Goal: Task Accomplishment & Management: Manage account settings

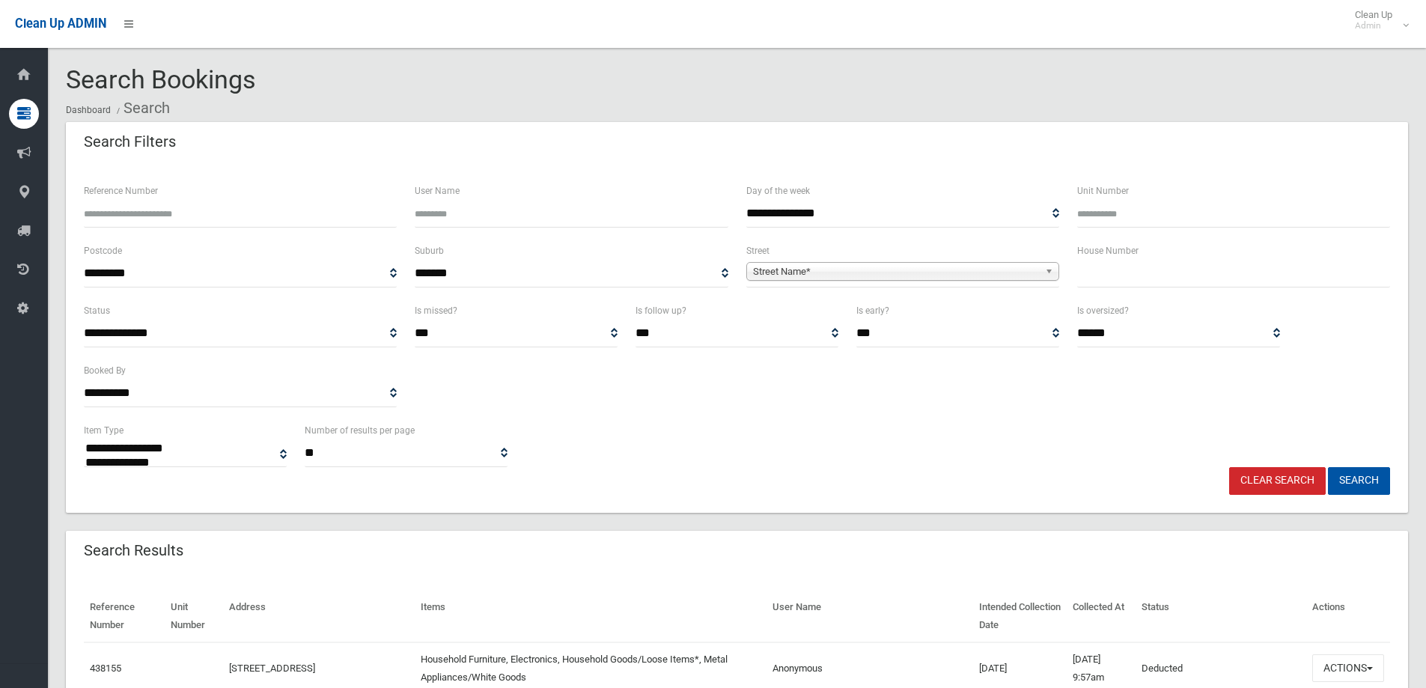
select select
click at [1125, 272] on input "text" at bounding box center [1233, 274] width 313 height 28
click at [1082, 279] on input "text" at bounding box center [1233, 274] width 313 height 28
type input "**"
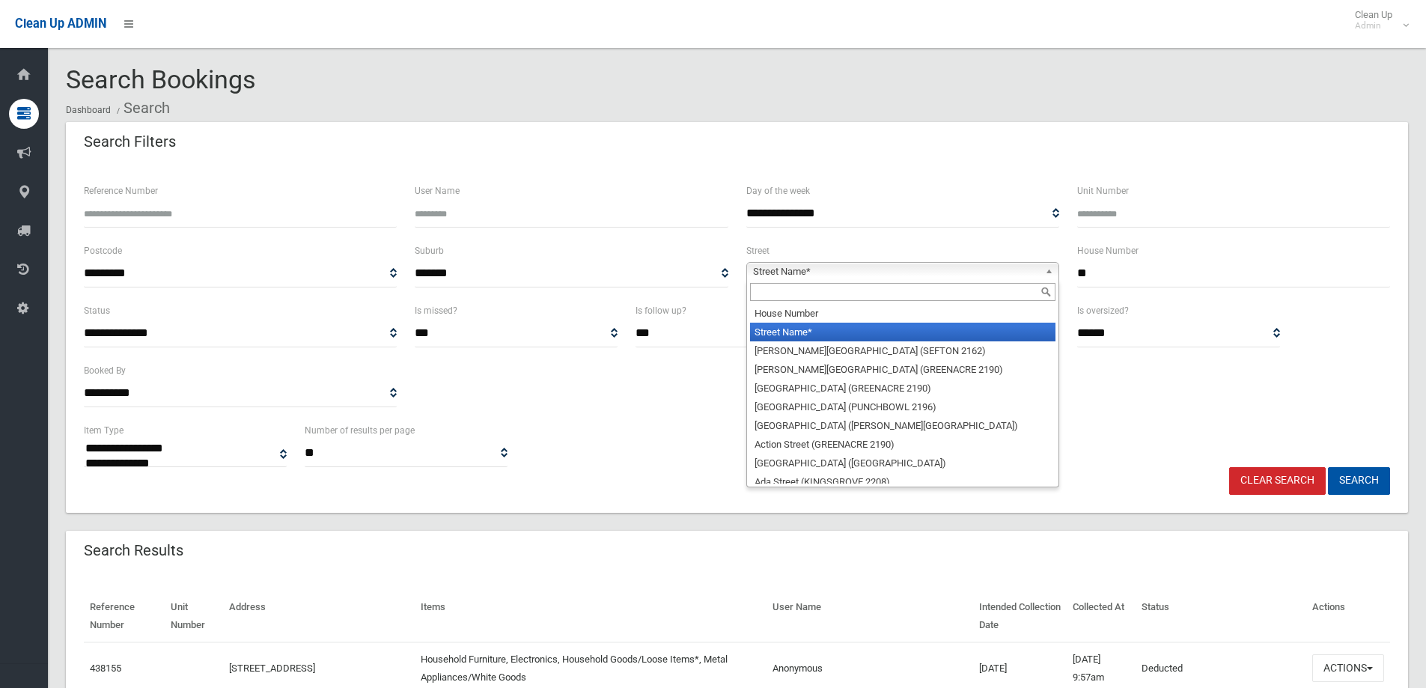
click at [840, 278] on span "Street Name*" at bounding box center [896, 272] width 286 height 18
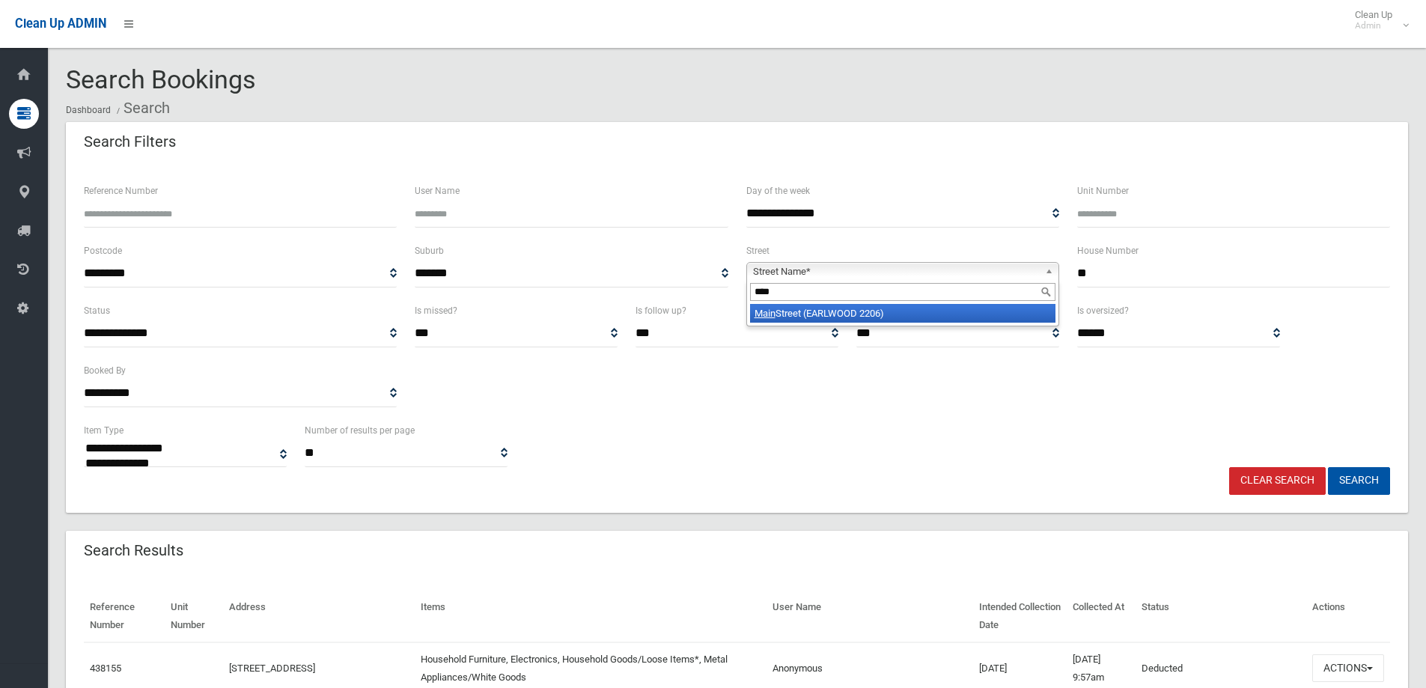
type input "****"
click at [913, 312] on li "Main Street (EARLWOOD 2206)" at bounding box center [902, 313] width 305 height 19
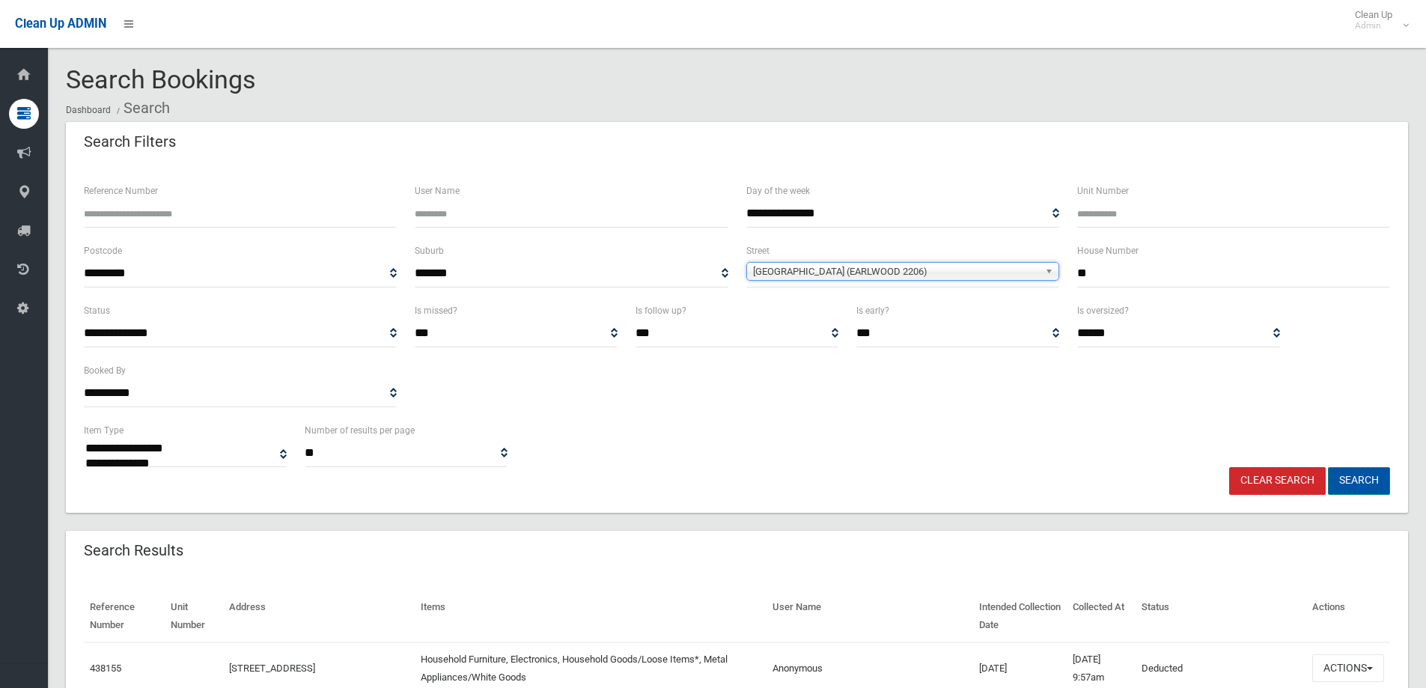
click at [1368, 488] on button "Search" at bounding box center [1359, 481] width 62 height 28
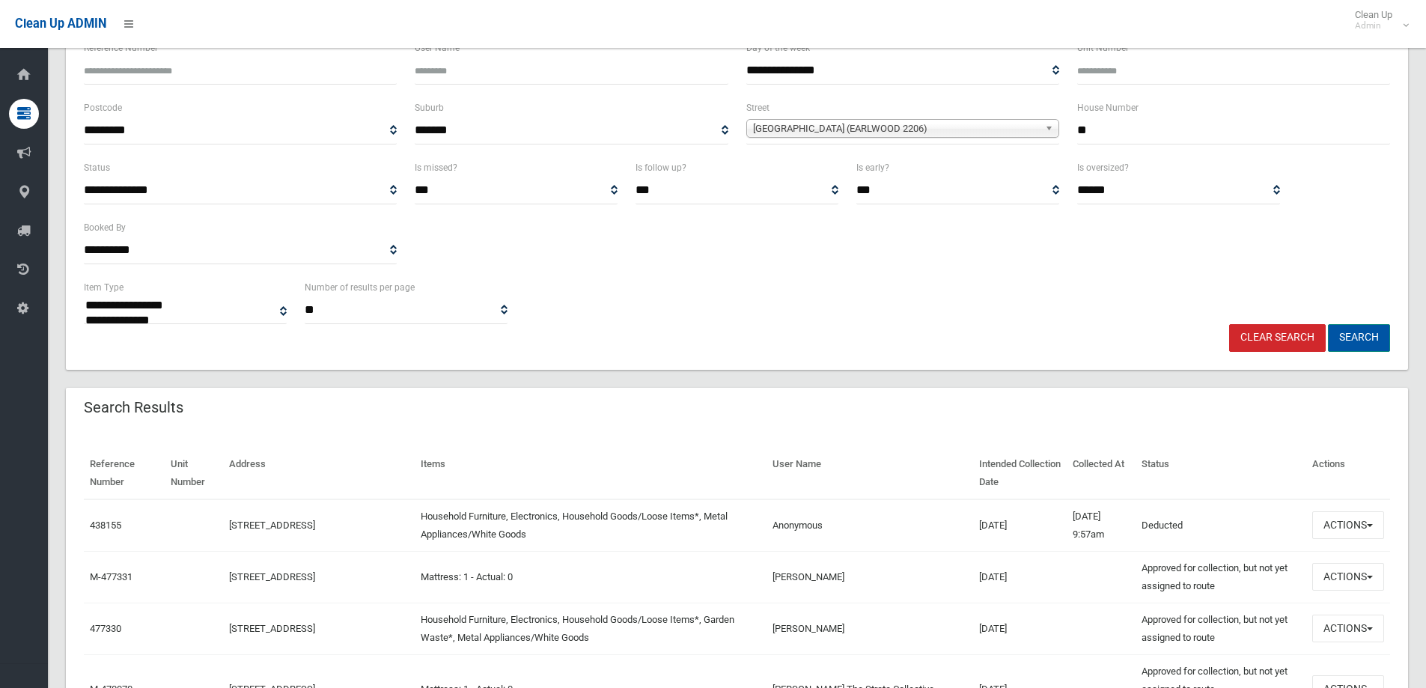
scroll to position [150, 0]
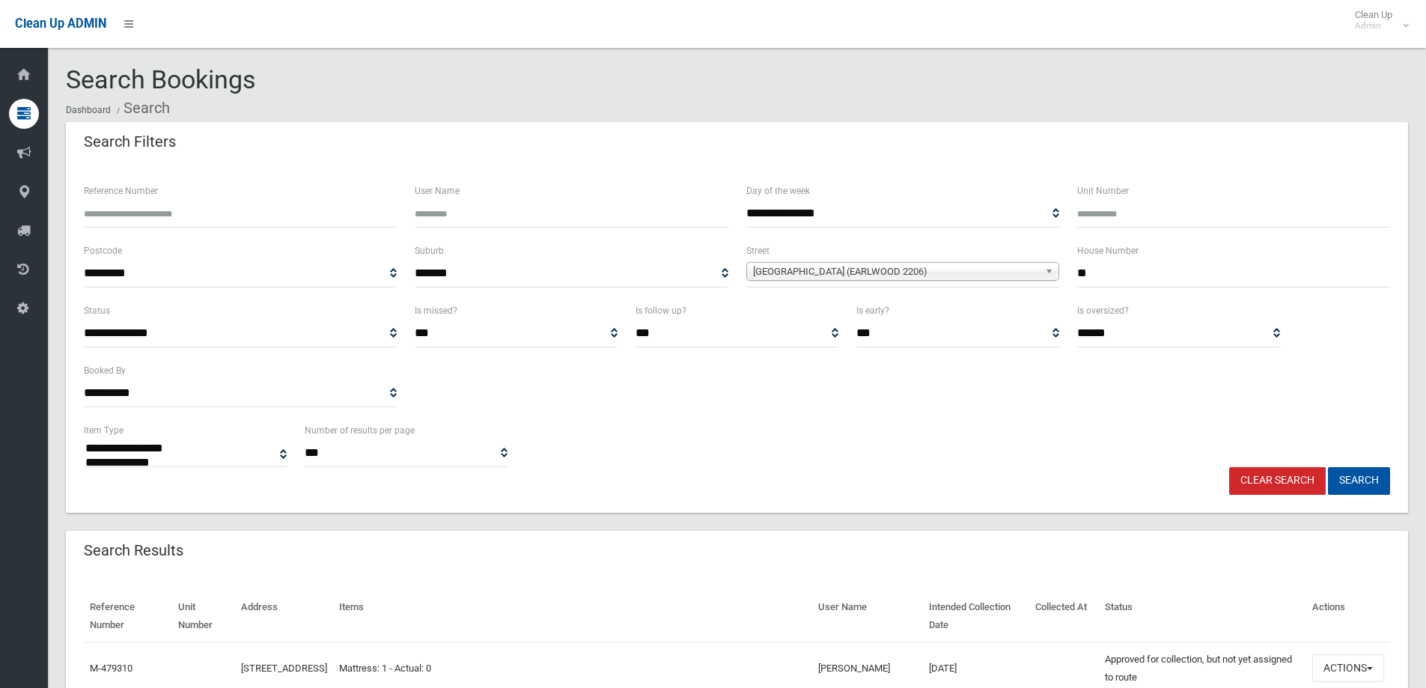
select select
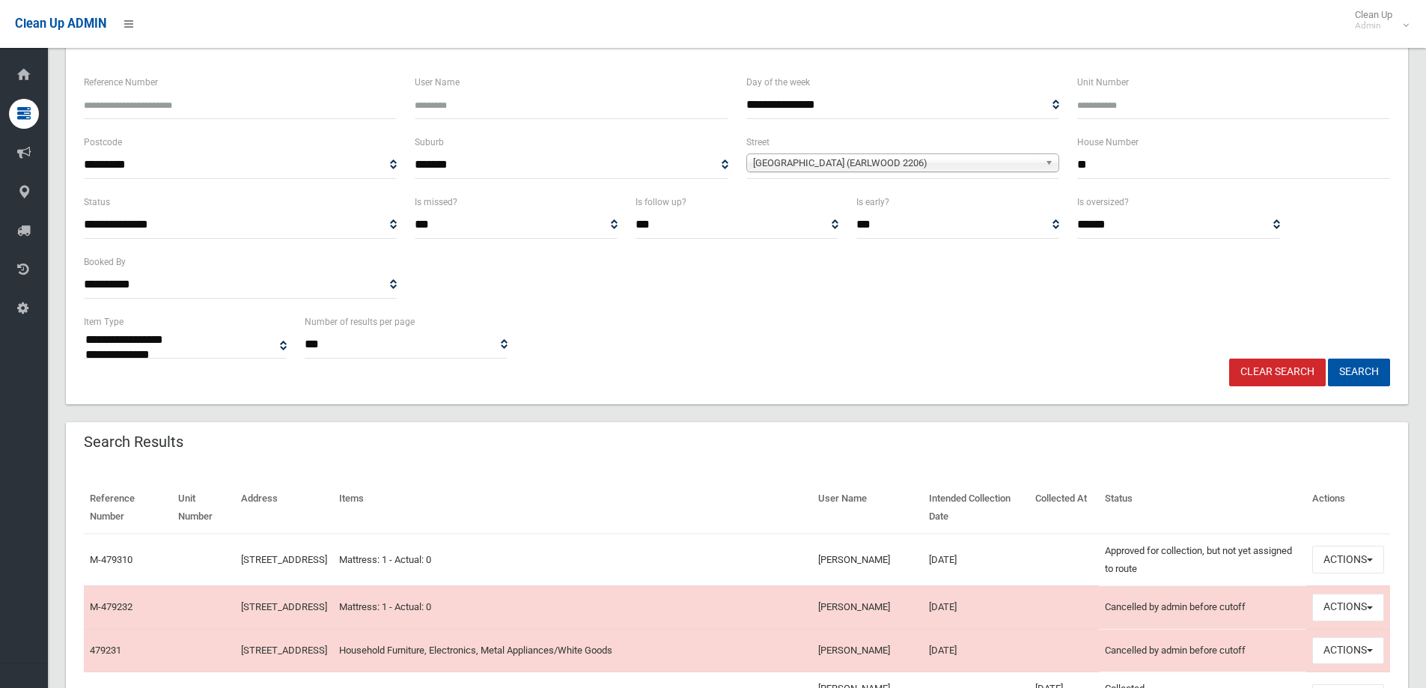
scroll to position [299, 0]
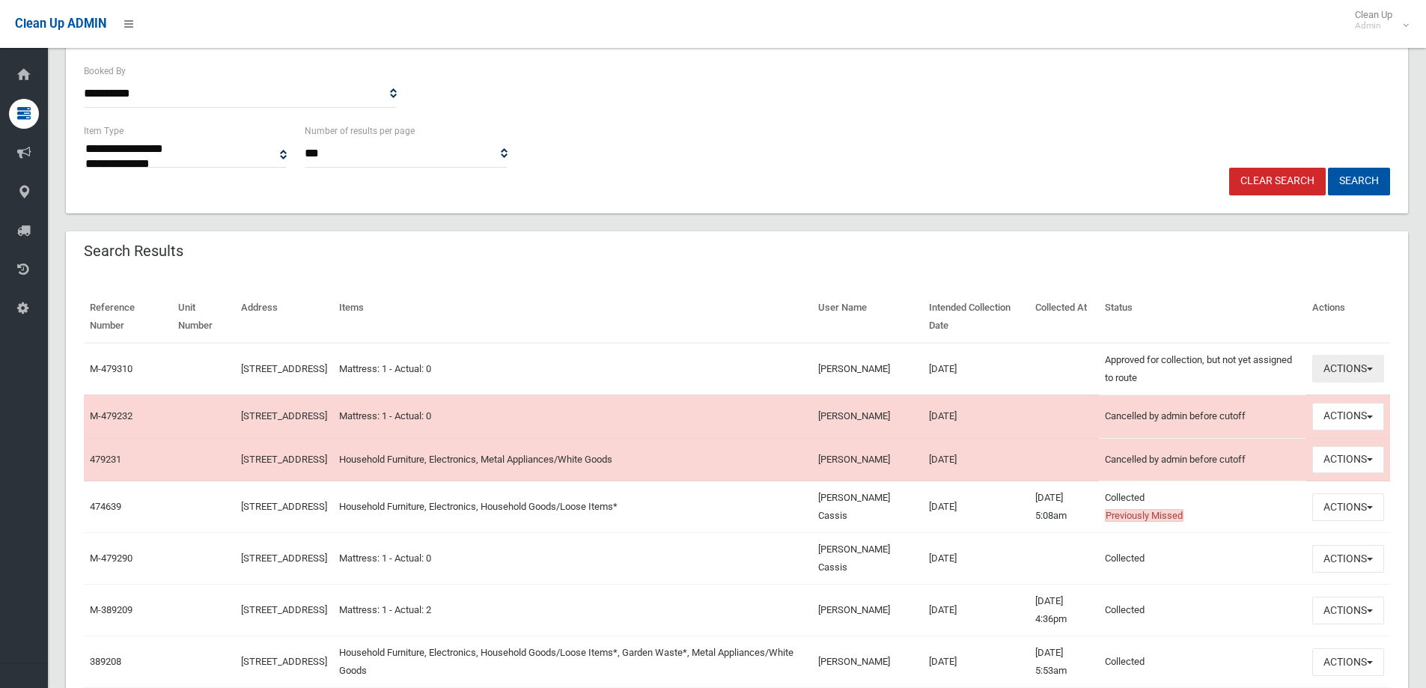
click at [1373, 372] on button "Actions" at bounding box center [1348, 369] width 72 height 28
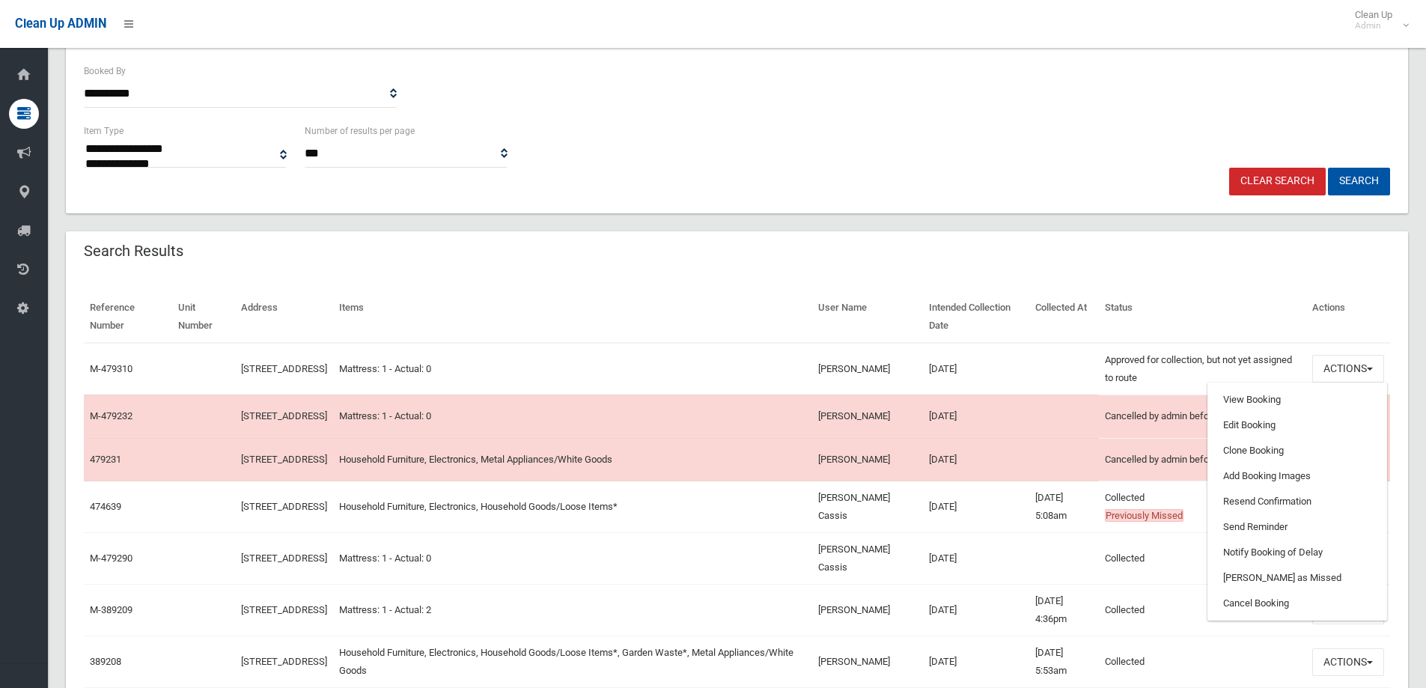
click at [1005, 533] on td "18/08/2025" at bounding box center [976, 507] width 106 height 52
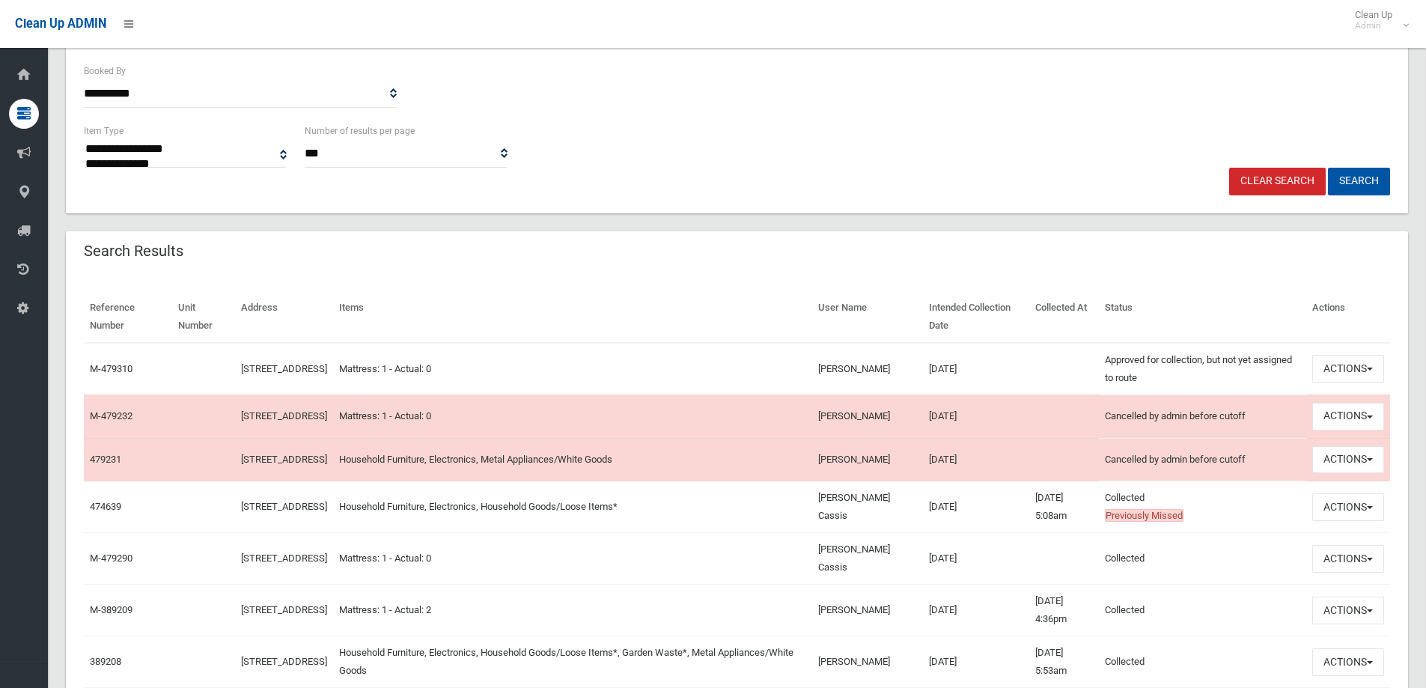
drag, startPoint x: 980, startPoint y: 580, endPoint x: 92, endPoint y: 552, distance: 887.9
click at [92, 552] on tr "M-479290 47 Main Street, EARLWOOD NSW 2206 Mattress: 1 - Actual: 0 Voula cassis…" at bounding box center [737, 559] width 1306 height 52
click at [187, 569] on td at bounding box center [203, 559] width 63 height 52
drag, startPoint x: 989, startPoint y: 582, endPoint x: 905, endPoint y: 581, distance: 83.1
click at [905, 581] on tr "M-479290 47 Main Street, EARLWOOD NSW 2206 Mattress: 1 - Actual: 0 Voula cassis…" at bounding box center [737, 559] width 1306 height 52
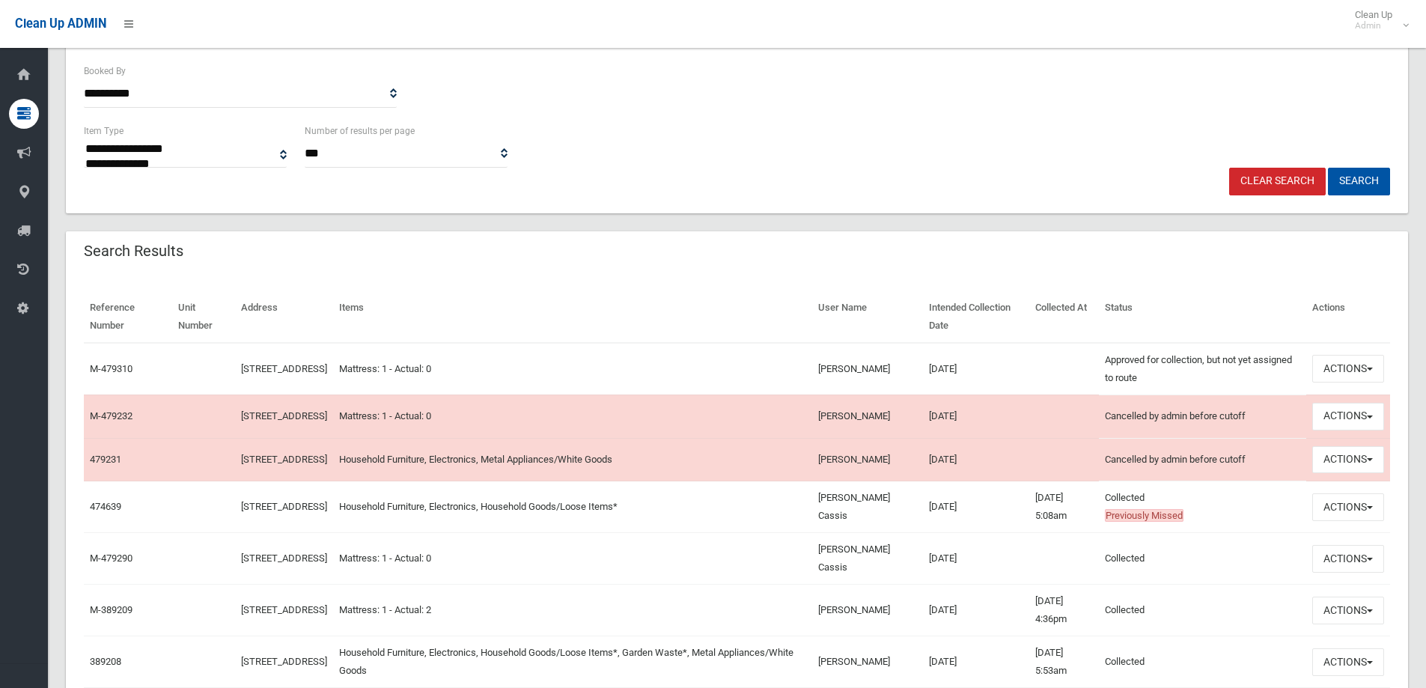
drag, startPoint x: 977, startPoint y: 581, endPoint x: 1133, endPoint y: 590, distance: 156.7
click at [978, 582] on td "15/08/2025" at bounding box center [976, 559] width 106 height 52
click at [1063, 565] on td at bounding box center [1064, 559] width 70 height 52
click at [1347, 572] on button "Actions" at bounding box center [1348, 559] width 72 height 28
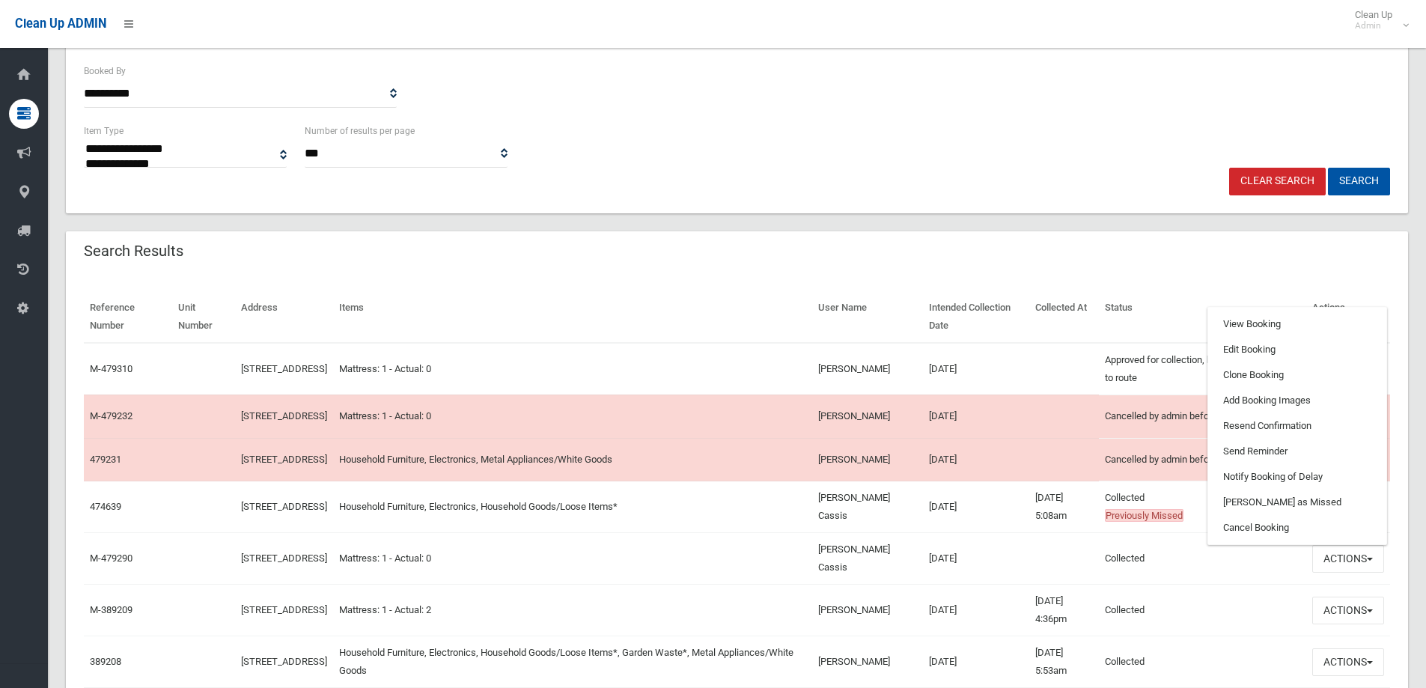
click at [1091, 275] on div "Reference Number Unit Number Address Items User Name Intended Collection Date C…" at bounding box center [737, 589] width 1342 height 632
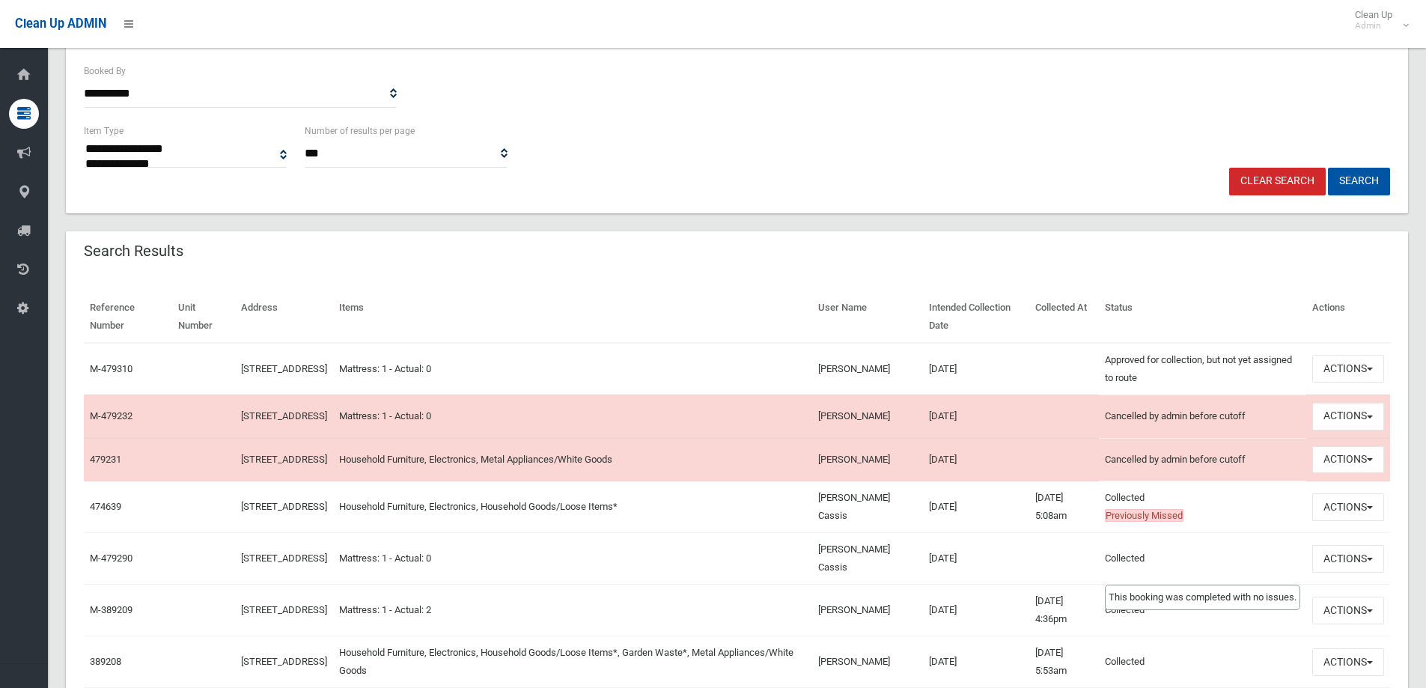
click at [1256, 578] on td "Collected This booking was completed with no issues." at bounding box center [1202, 559] width 207 height 52
click at [1347, 572] on button "Actions" at bounding box center [1348, 559] width 72 height 28
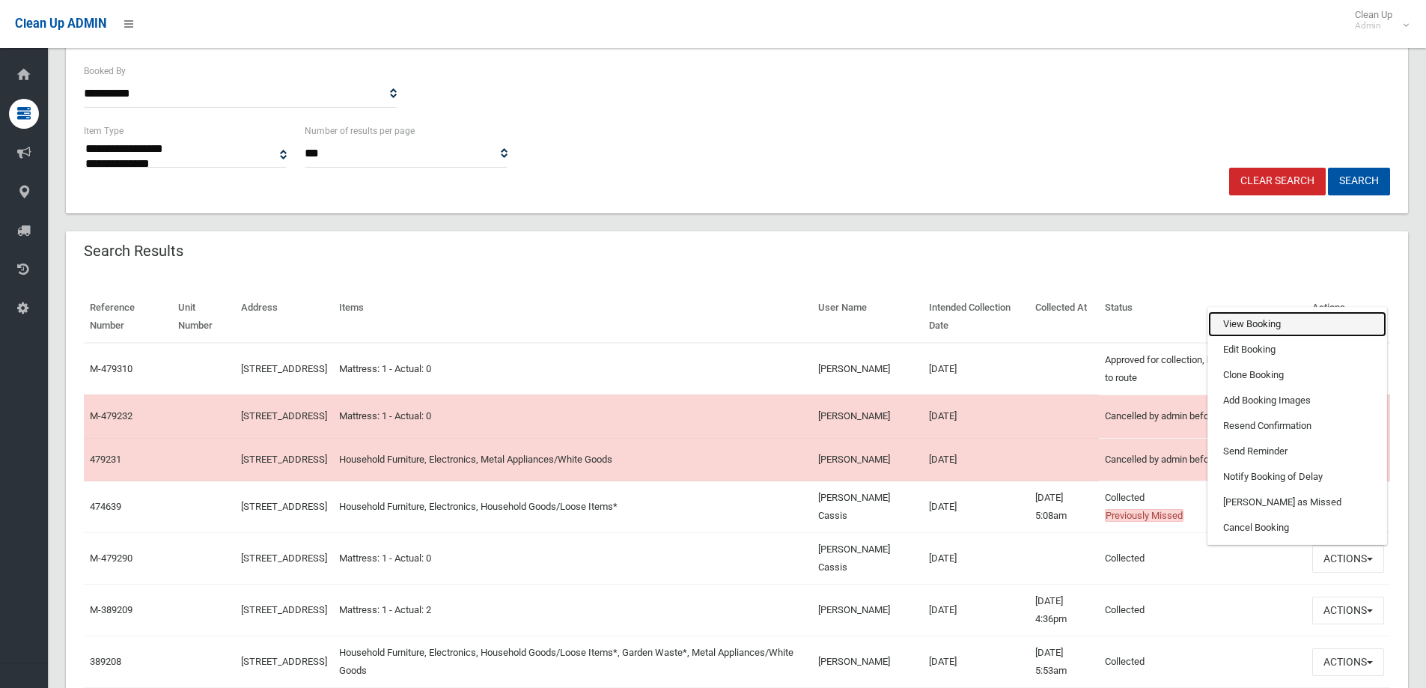
click at [1295, 334] on link "View Booking" at bounding box center [1297, 323] width 178 height 25
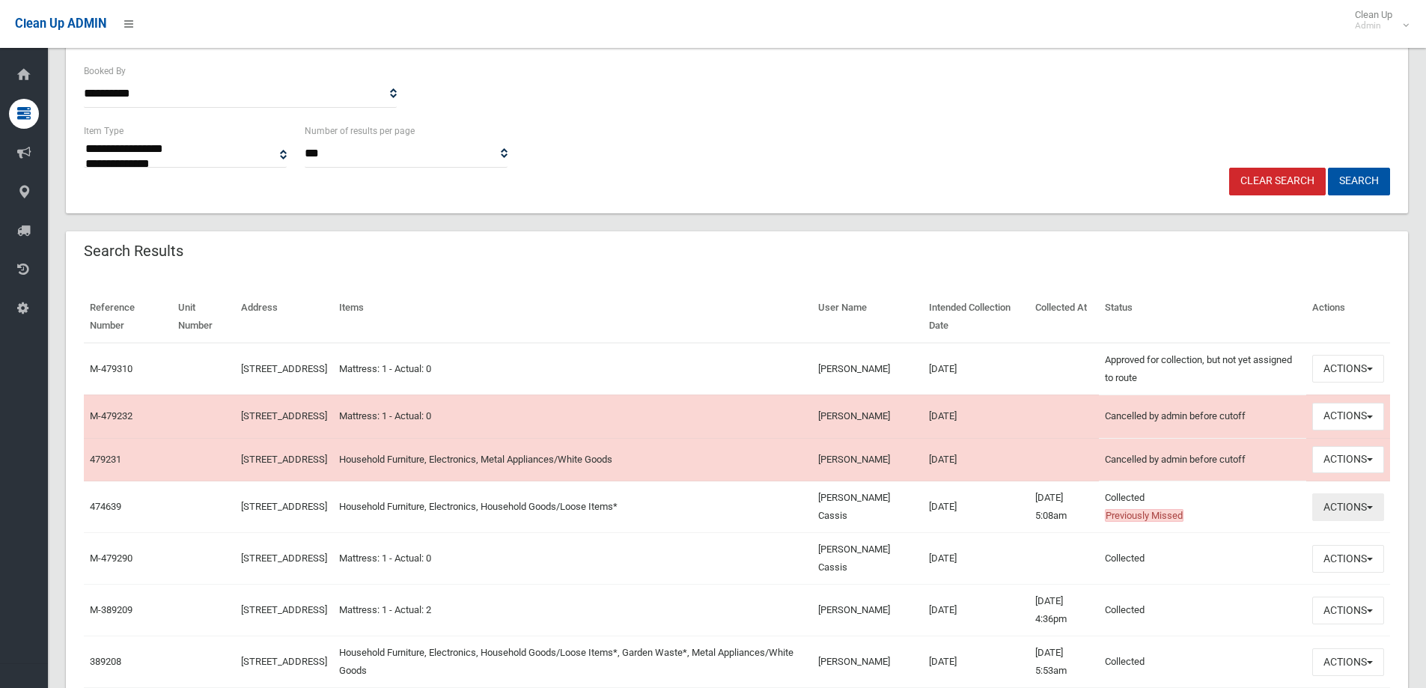
click at [1342, 521] on button "Actions" at bounding box center [1348, 507] width 72 height 28
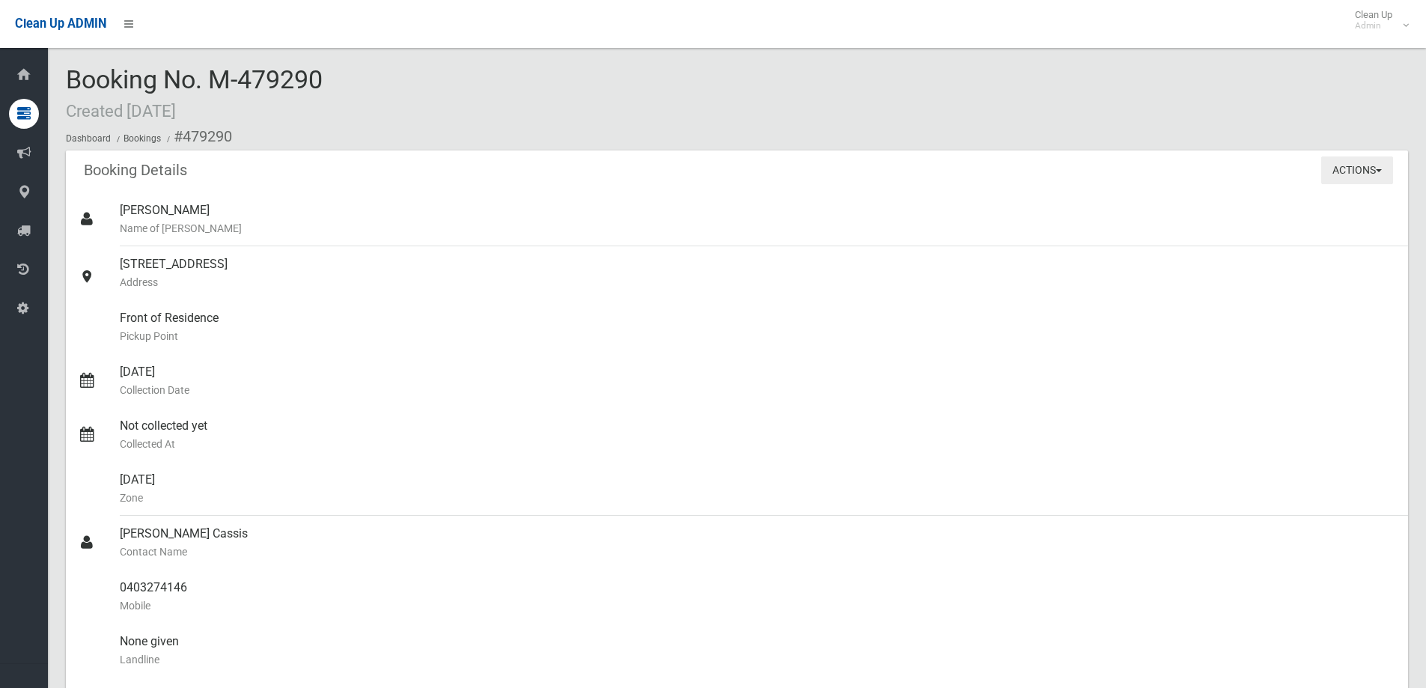
click at [1371, 165] on button "Actions" at bounding box center [1357, 170] width 72 height 28
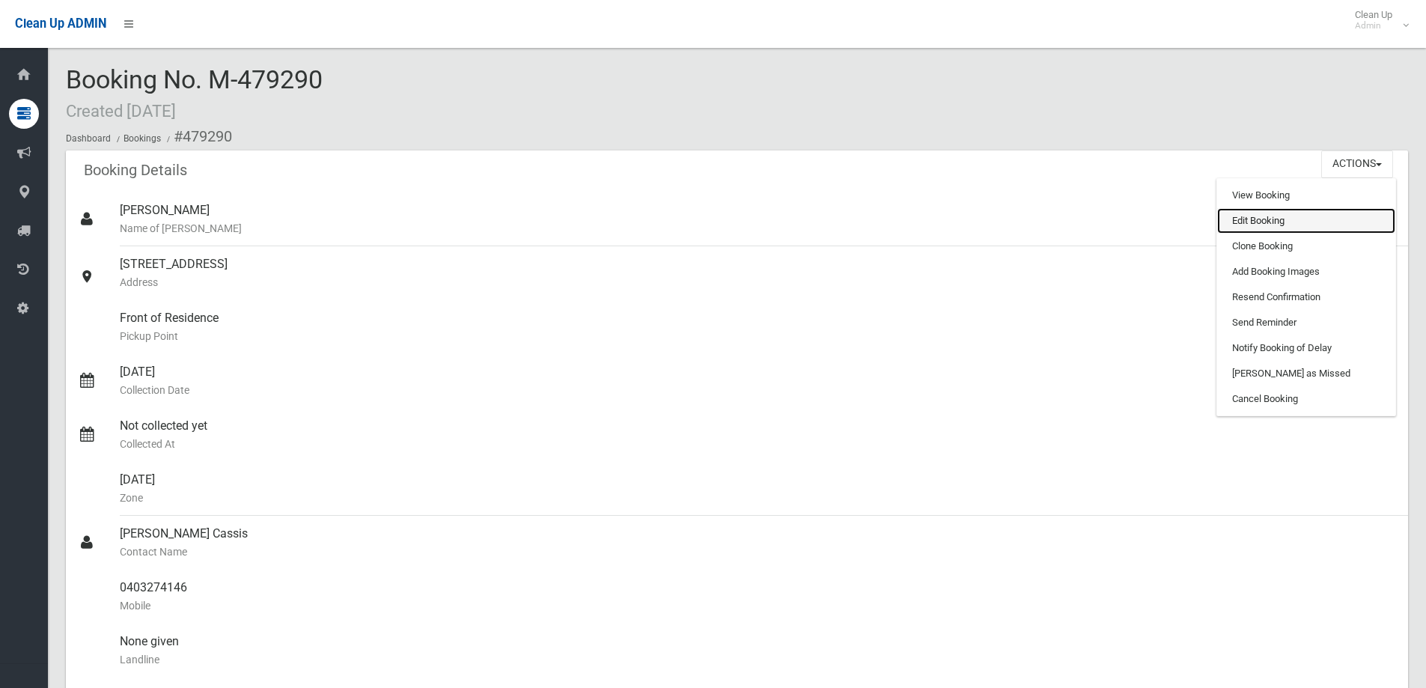
click at [1306, 229] on link "Edit Booking" at bounding box center [1306, 220] width 178 height 25
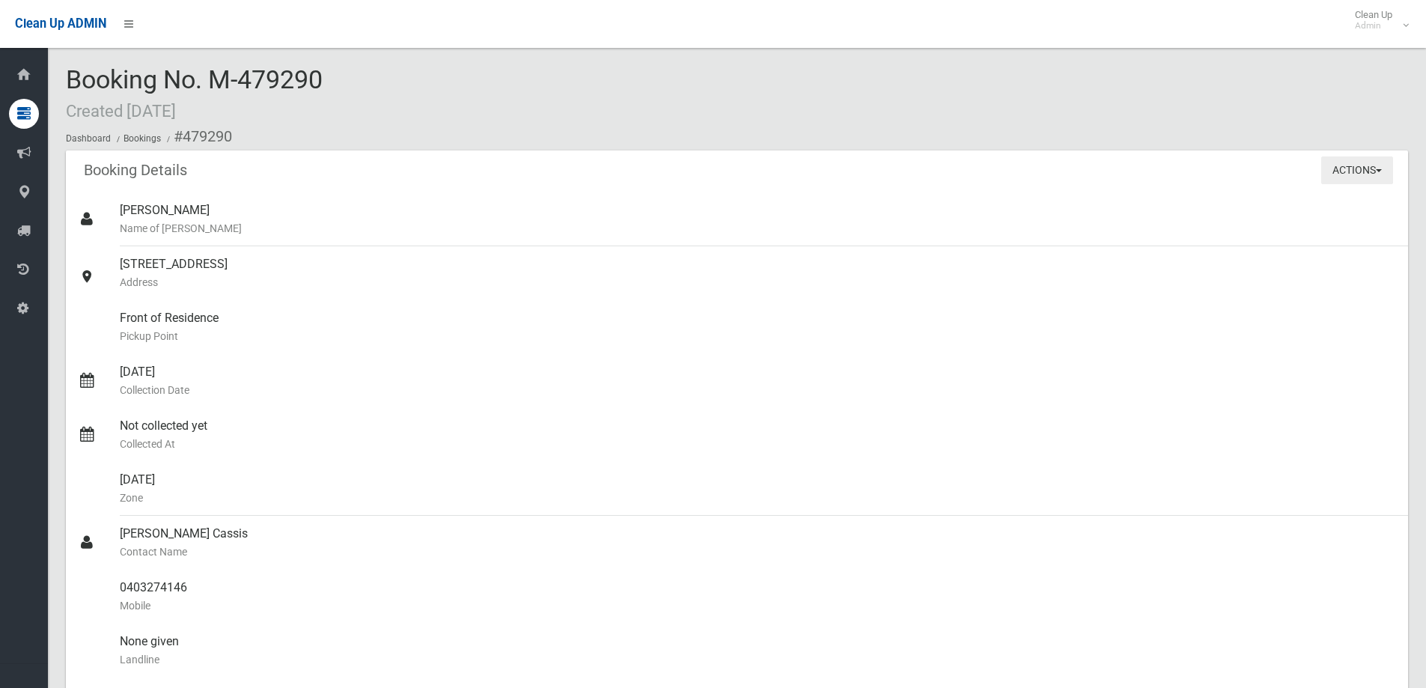
click at [1390, 172] on button "Actions" at bounding box center [1357, 170] width 72 height 28
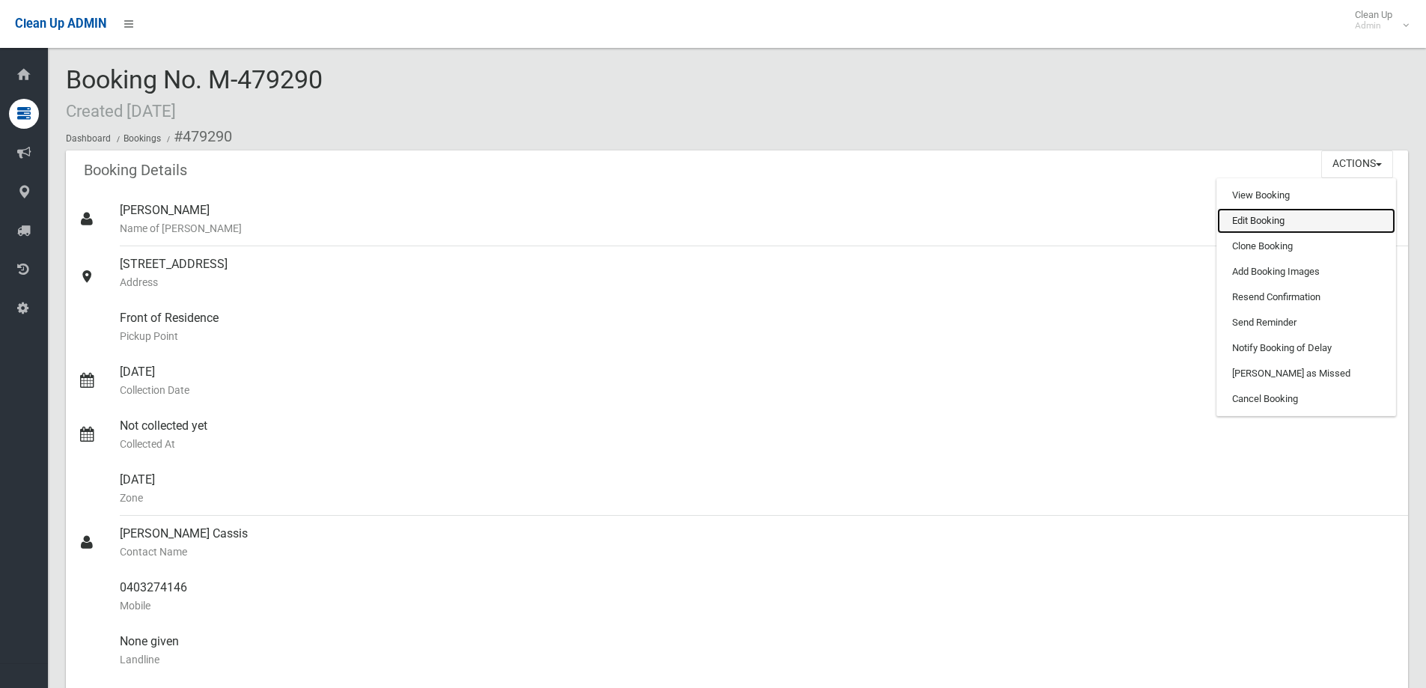
click at [1263, 224] on link "Edit Booking" at bounding box center [1306, 220] width 178 height 25
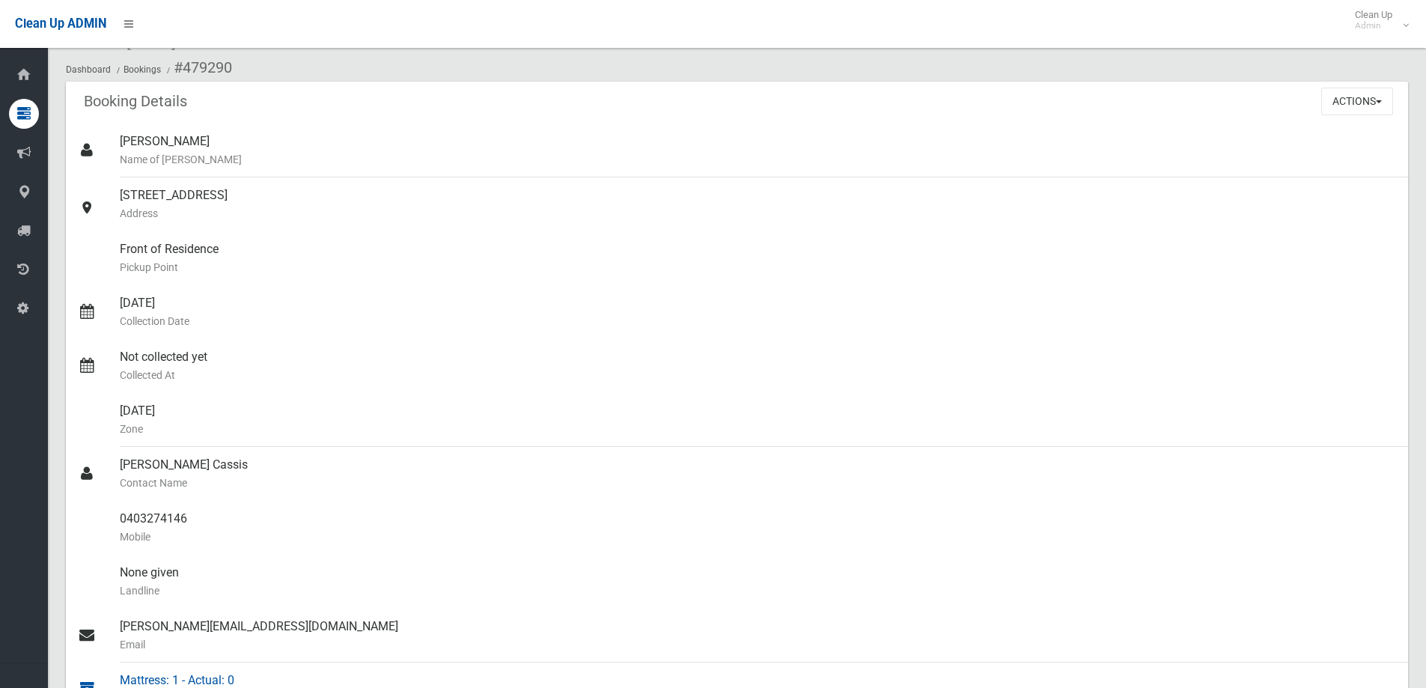
scroll to position [295, 0]
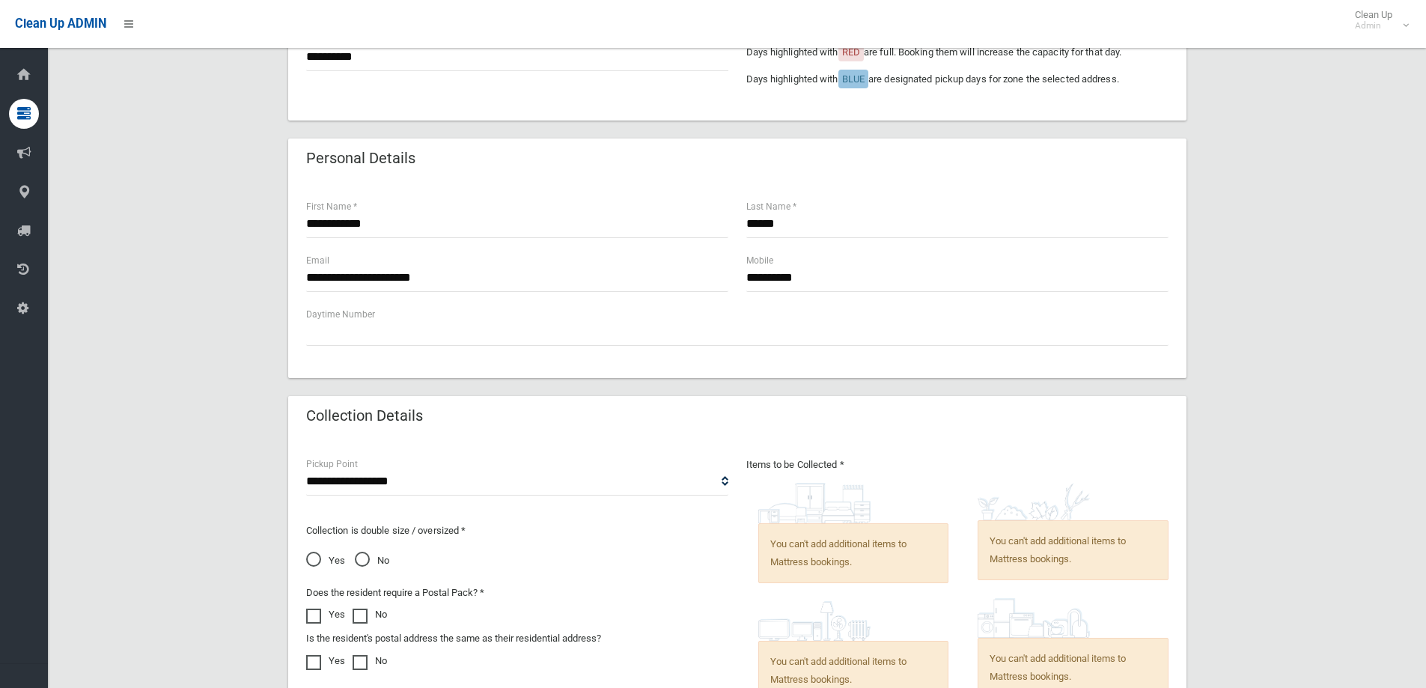
scroll to position [449, 0]
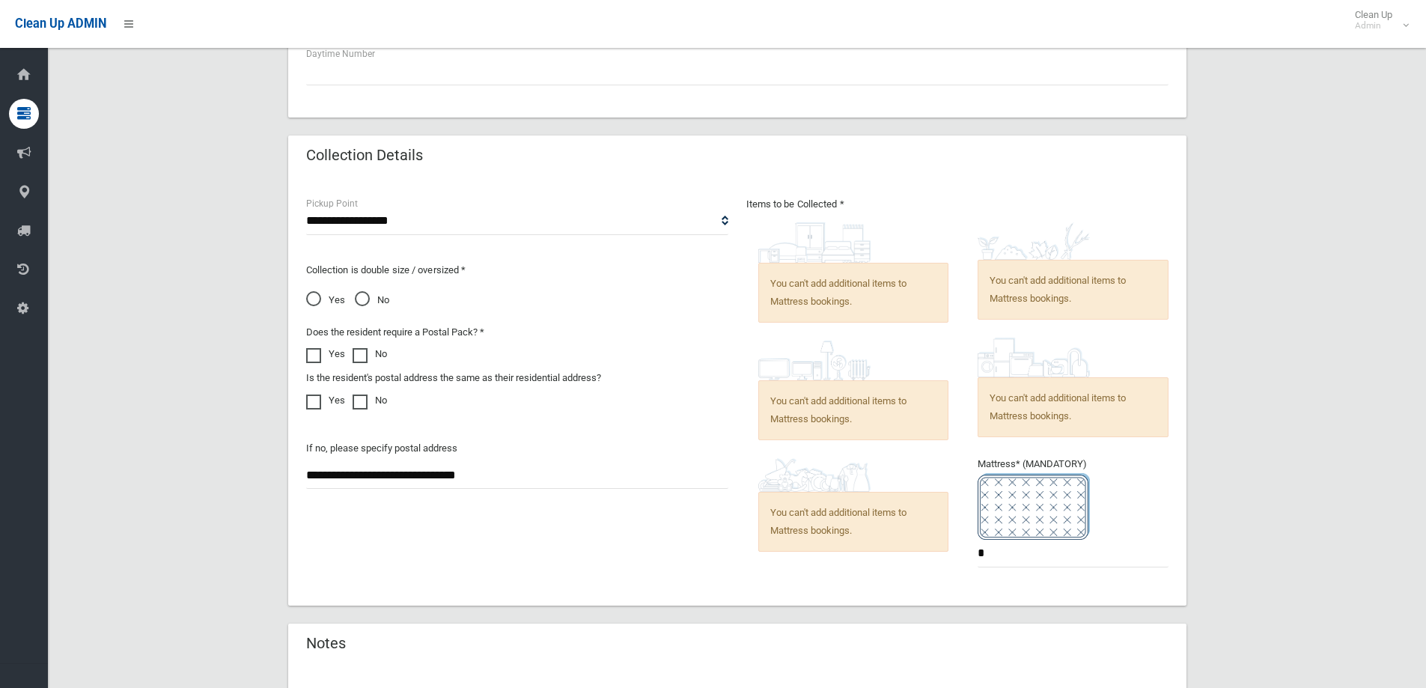
scroll to position [877, 0]
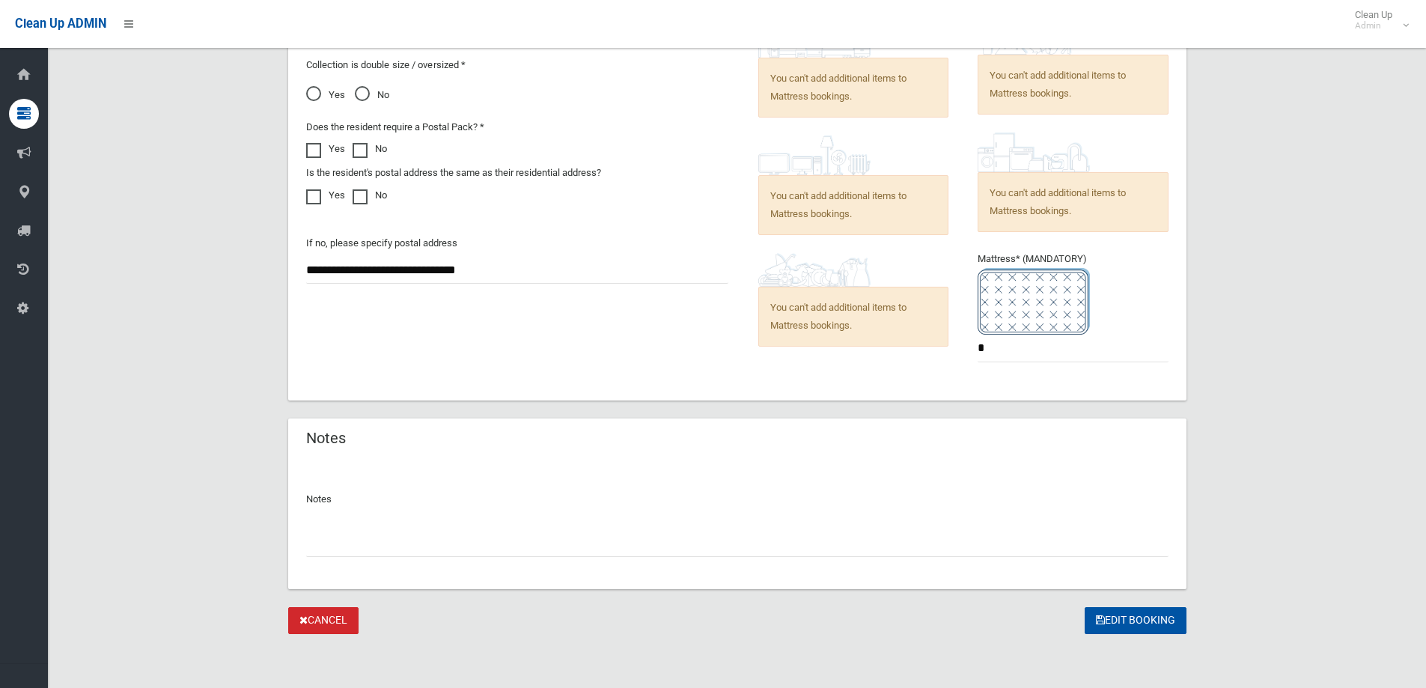
click at [641, 522] on div at bounding box center [737, 537] width 862 height 40
drag, startPoint x: 645, startPoint y: 524, endPoint x: 647, endPoint y: 533, distance: 9.3
click at [647, 532] on div at bounding box center [737, 537] width 862 height 40
click at [657, 540] on input "text" at bounding box center [737, 543] width 862 height 28
type input "**********"
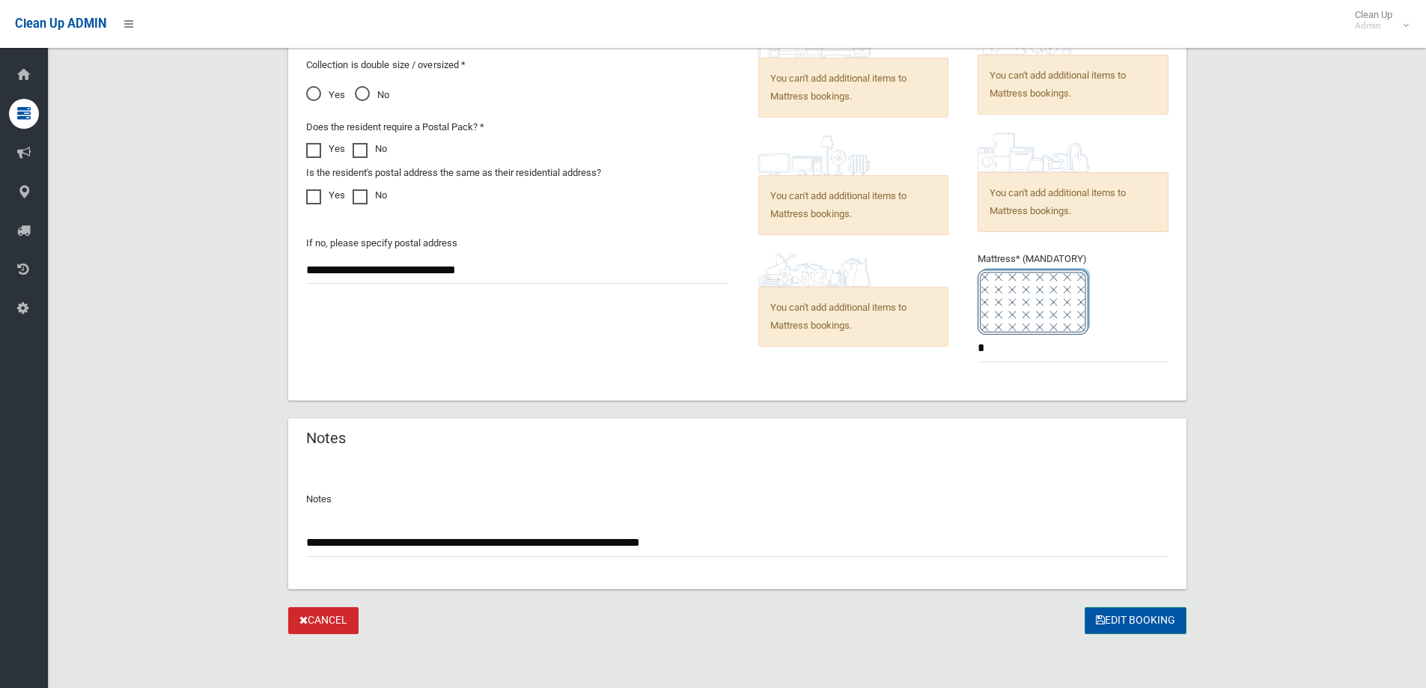
click at [1158, 627] on button "Edit Booking" at bounding box center [1135, 621] width 102 height 28
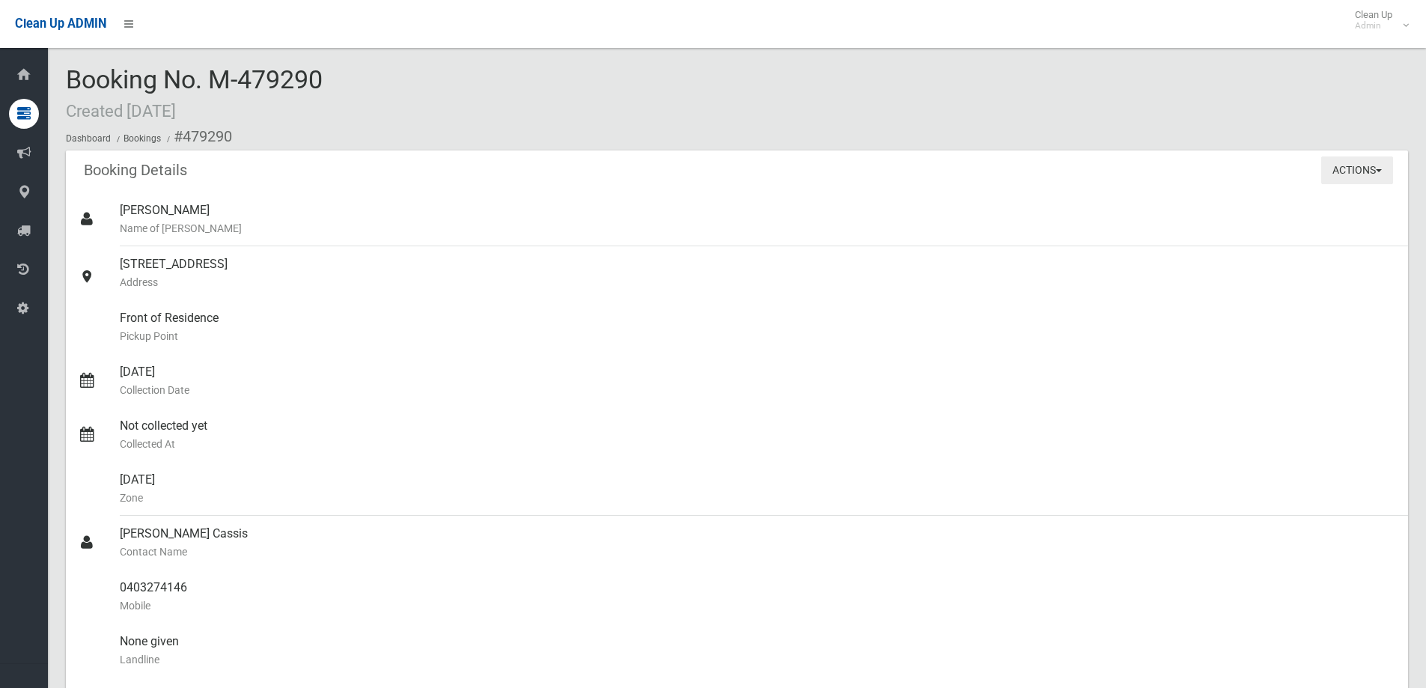
click at [1363, 162] on button "Actions" at bounding box center [1357, 170] width 72 height 28
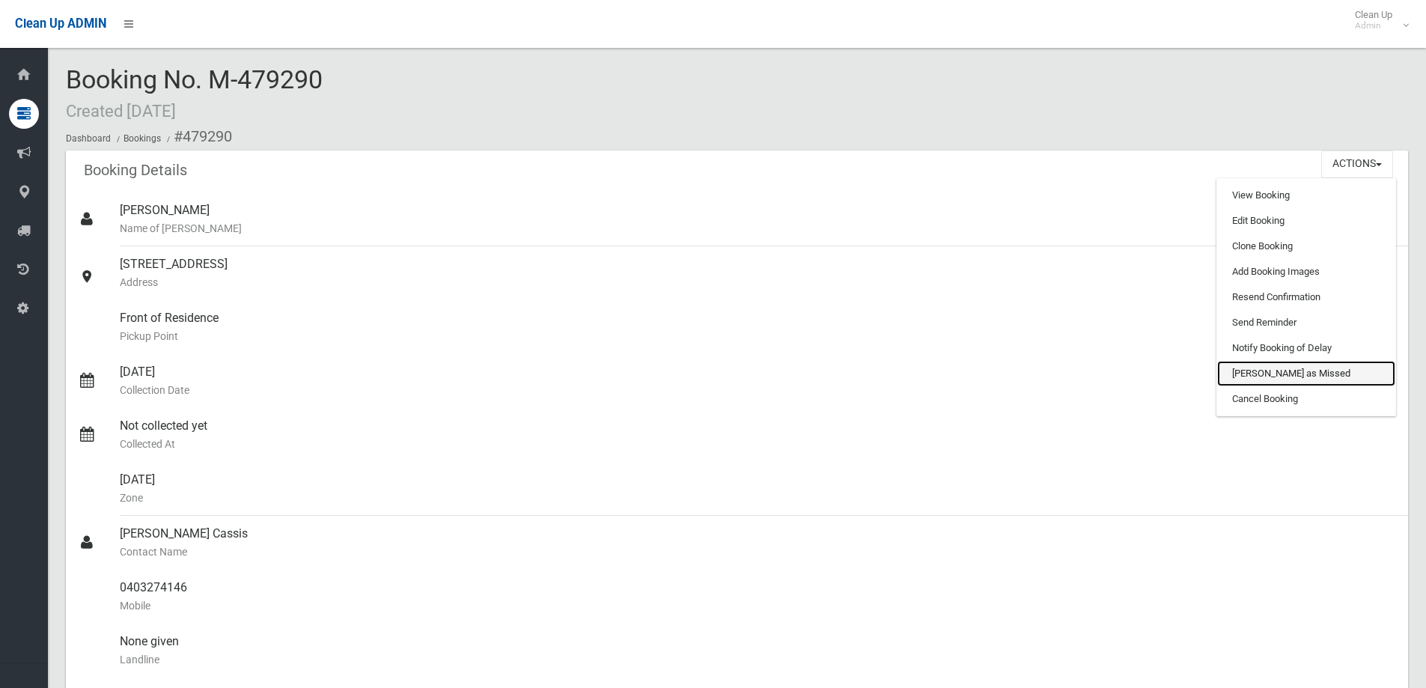
click at [1301, 373] on link "[PERSON_NAME] as Missed" at bounding box center [1306, 373] width 178 height 25
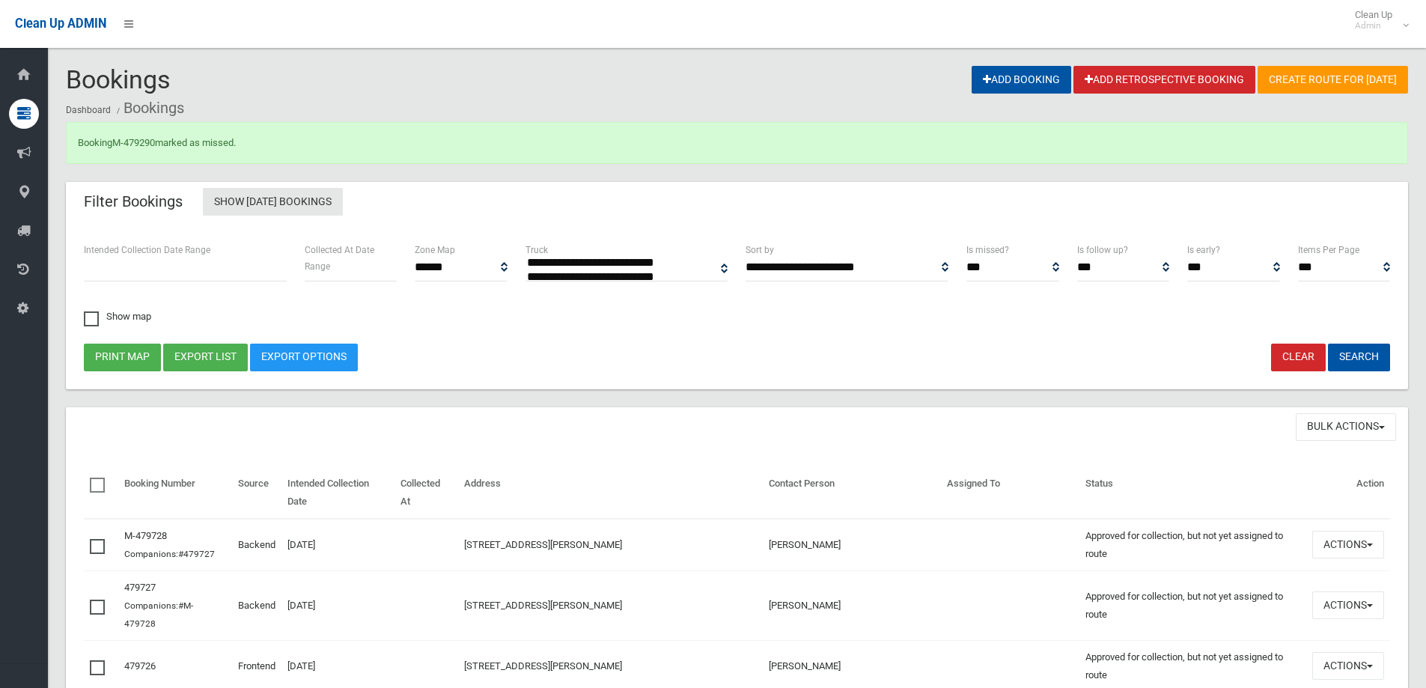
select select
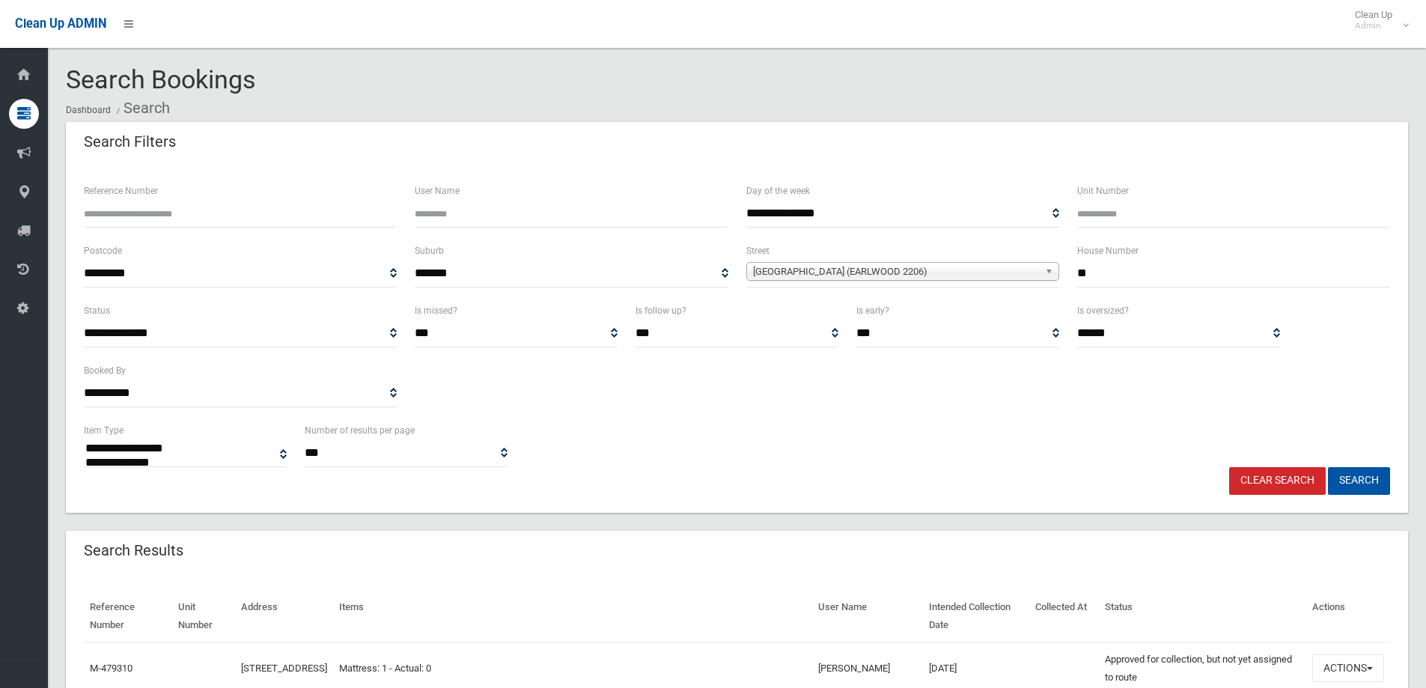
select select
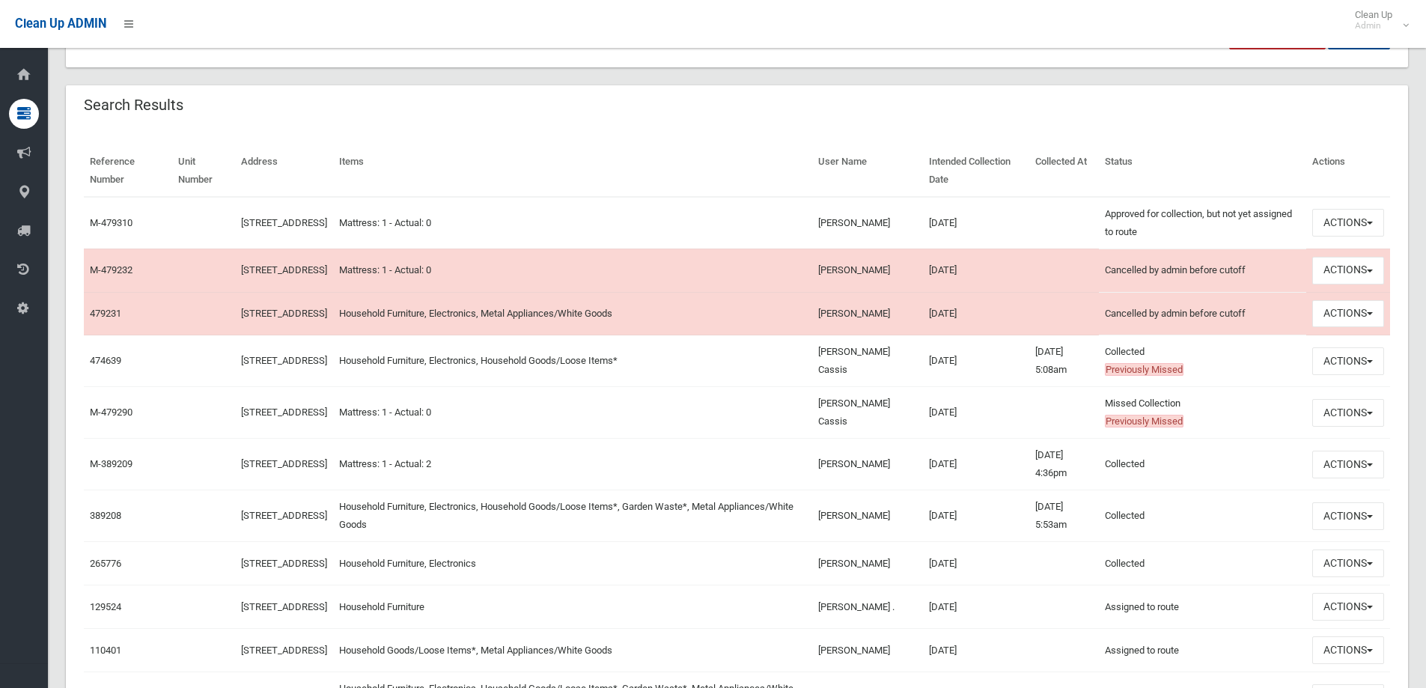
scroll to position [449, 0]
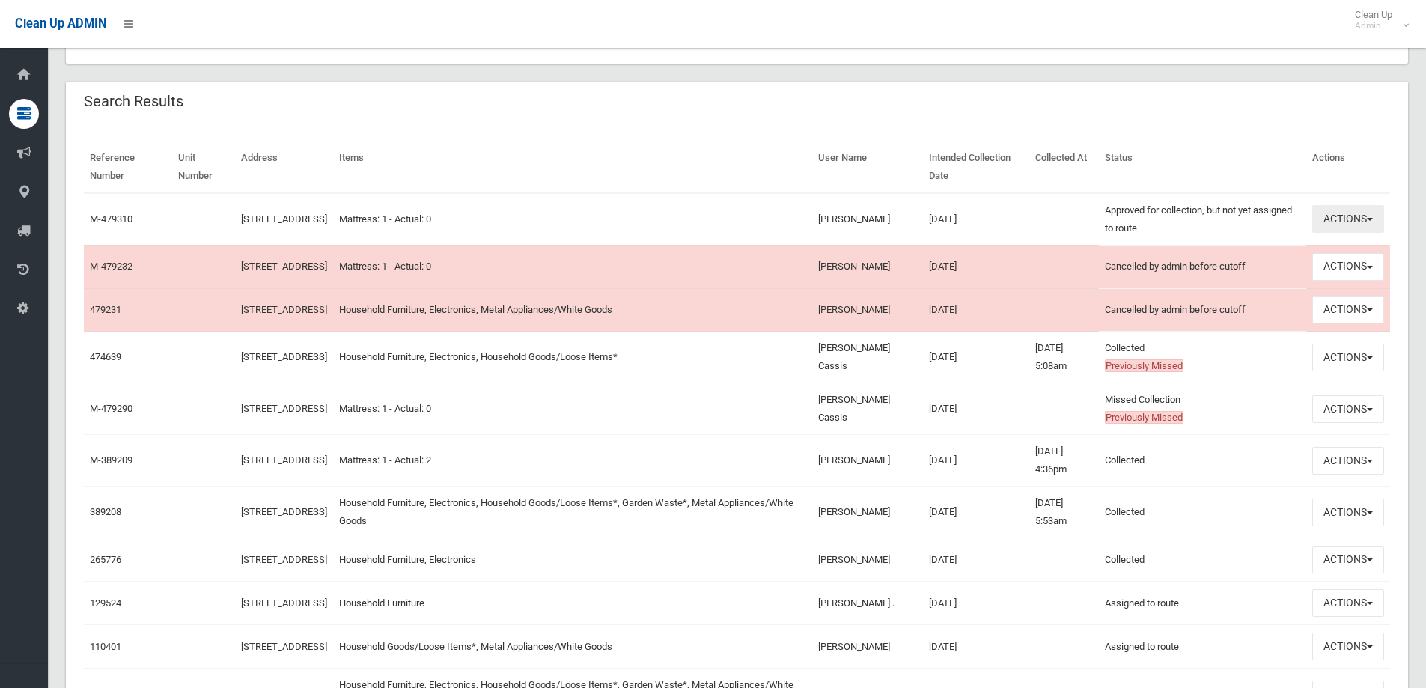
click at [1357, 219] on button "Actions" at bounding box center [1348, 219] width 72 height 28
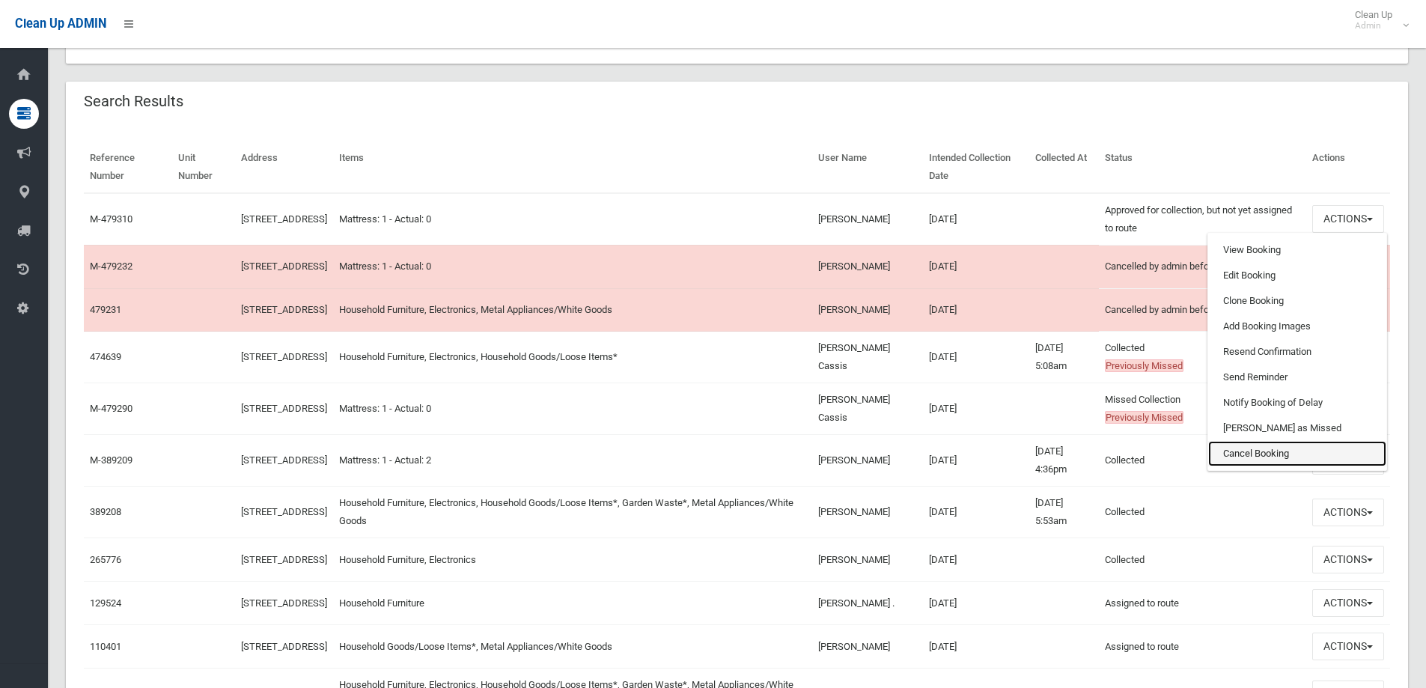
click at [1253, 453] on link "Cancel Booking" at bounding box center [1297, 453] width 178 height 25
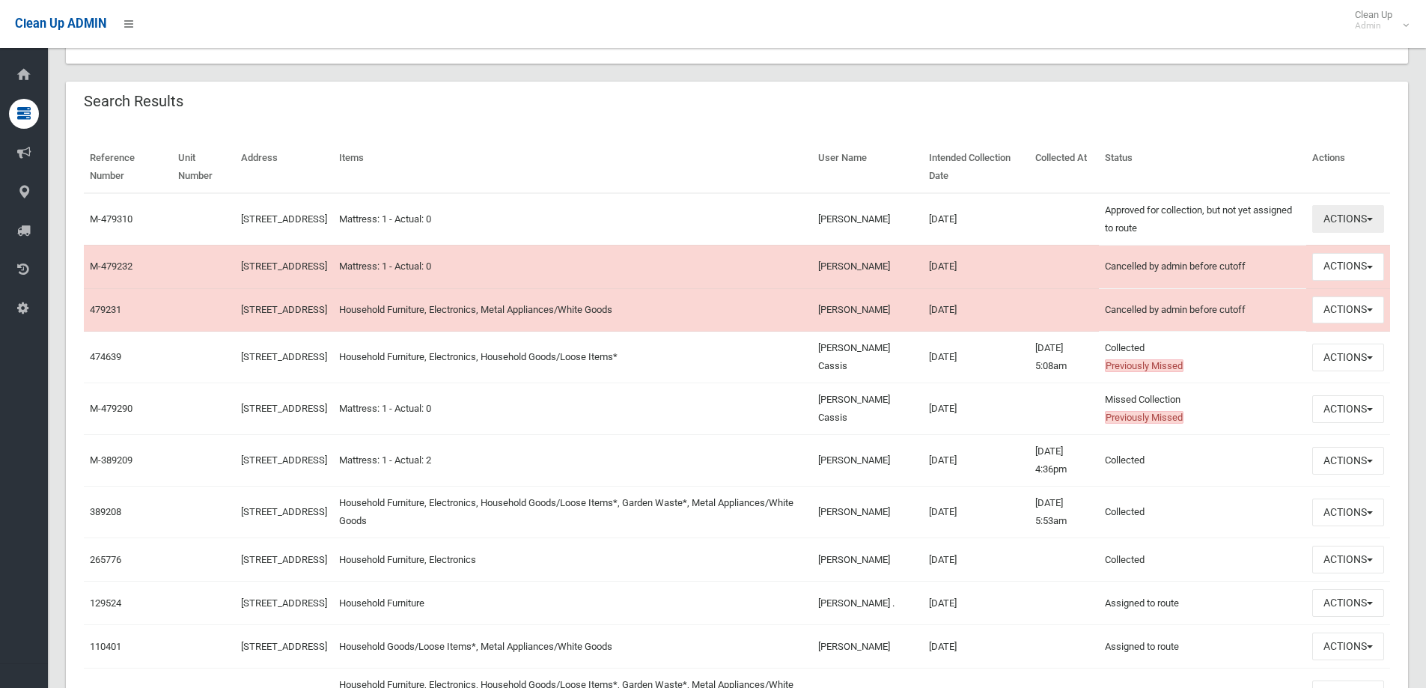
click at [1369, 226] on button "Actions" at bounding box center [1348, 219] width 72 height 28
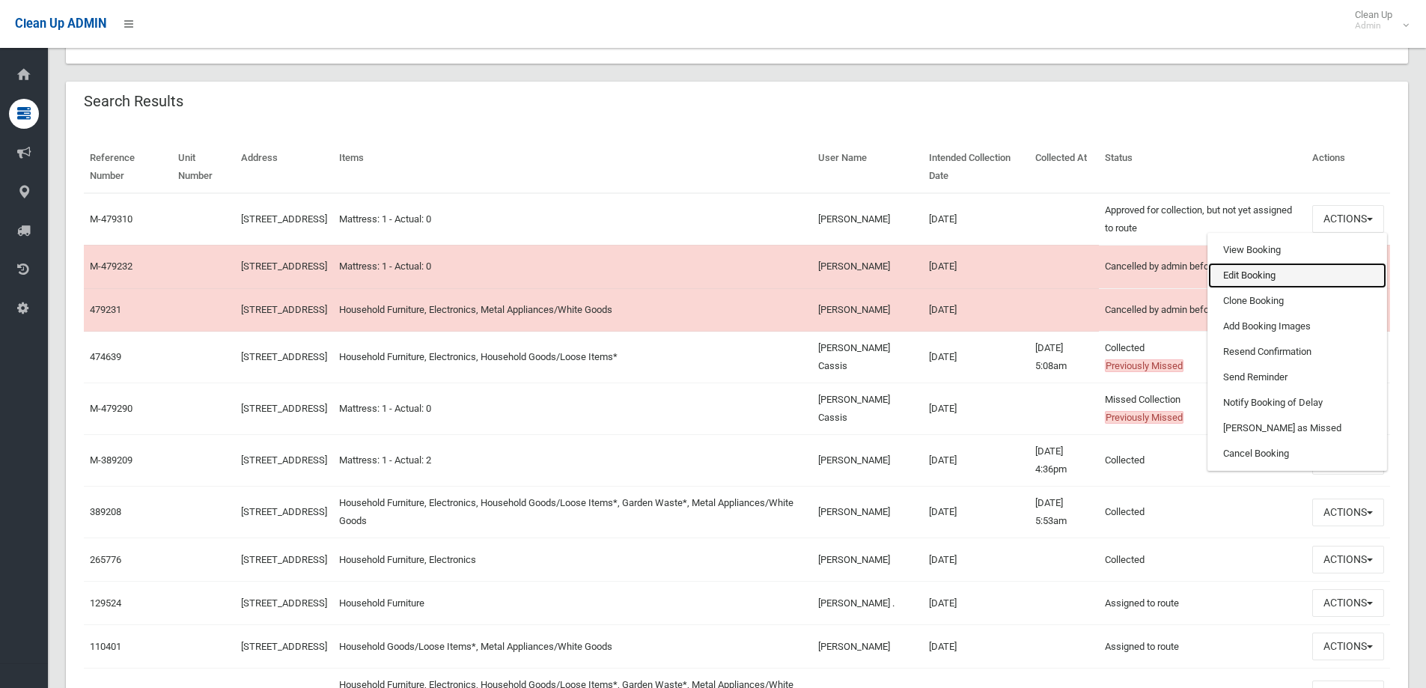
click at [1318, 275] on link "Edit Booking" at bounding box center [1297, 275] width 178 height 25
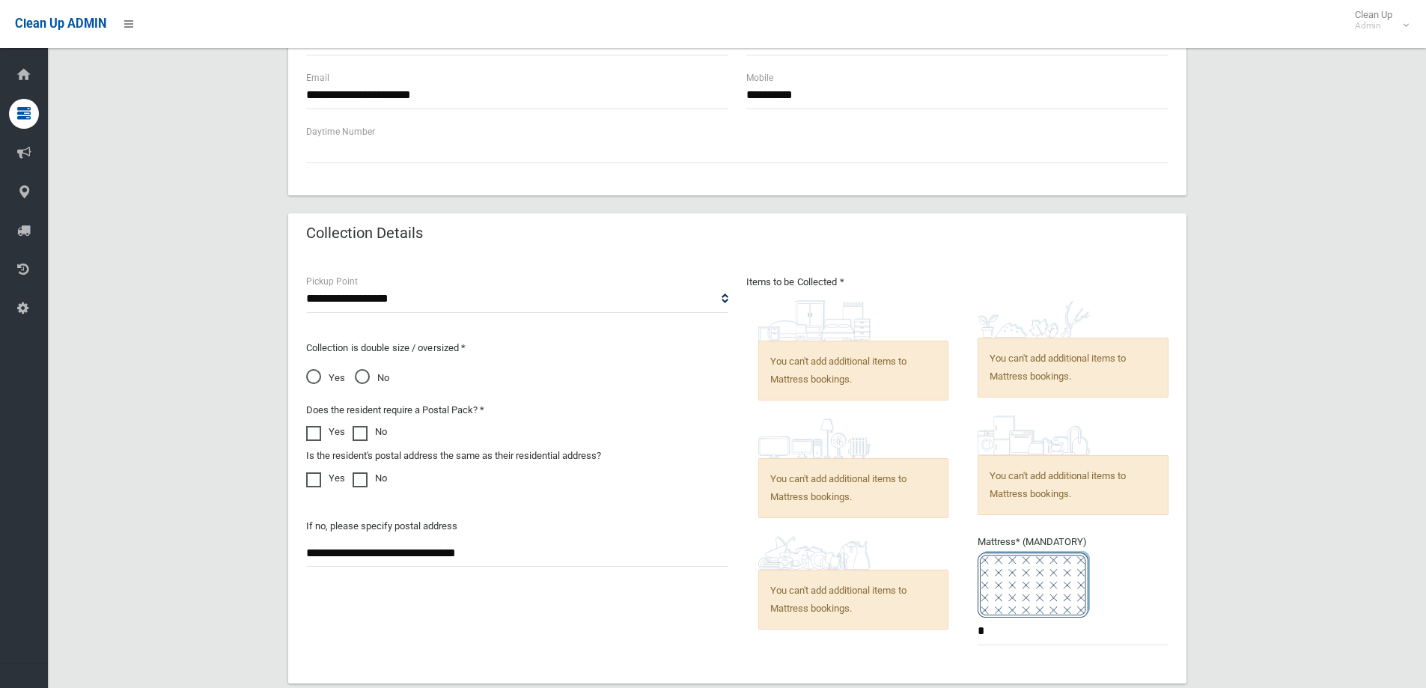
scroll to position [898, 0]
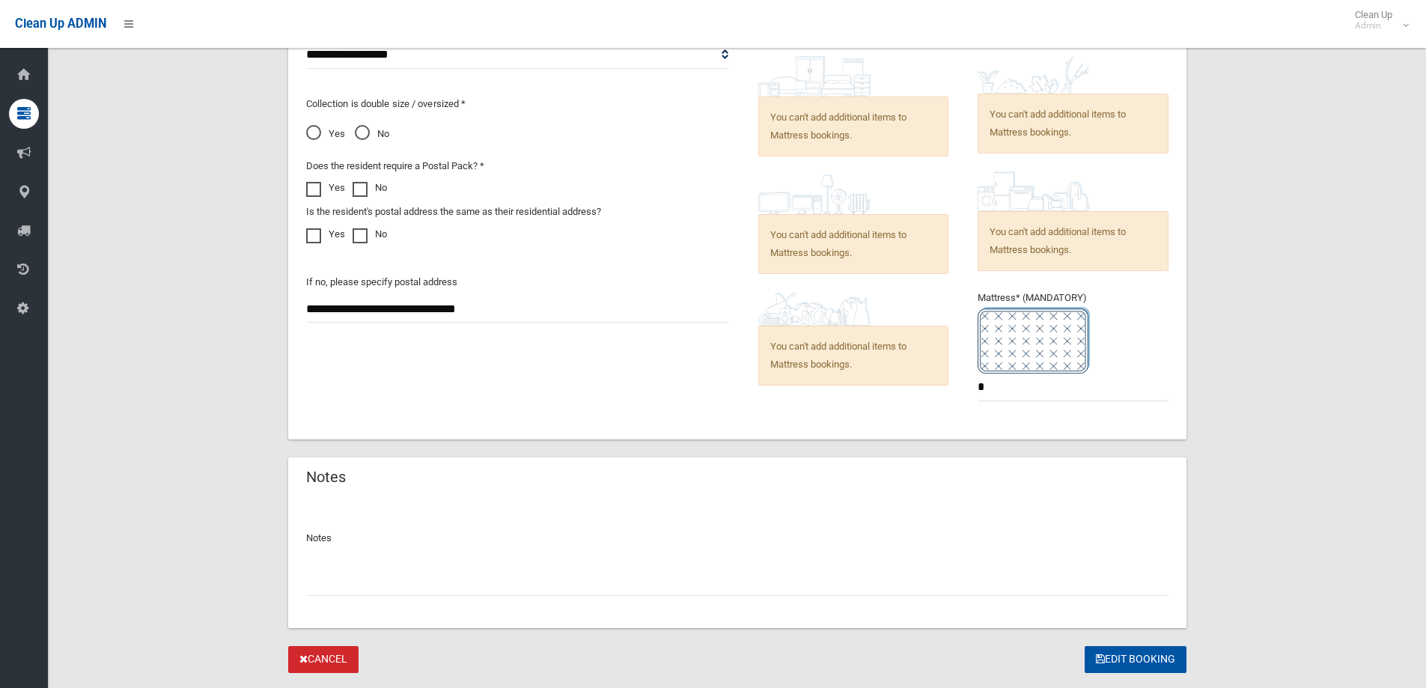
click at [600, 579] on input "text" at bounding box center [737, 582] width 862 height 28
type input "**********"
click at [1158, 650] on button "Edit Booking" at bounding box center [1135, 660] width 102 height 28
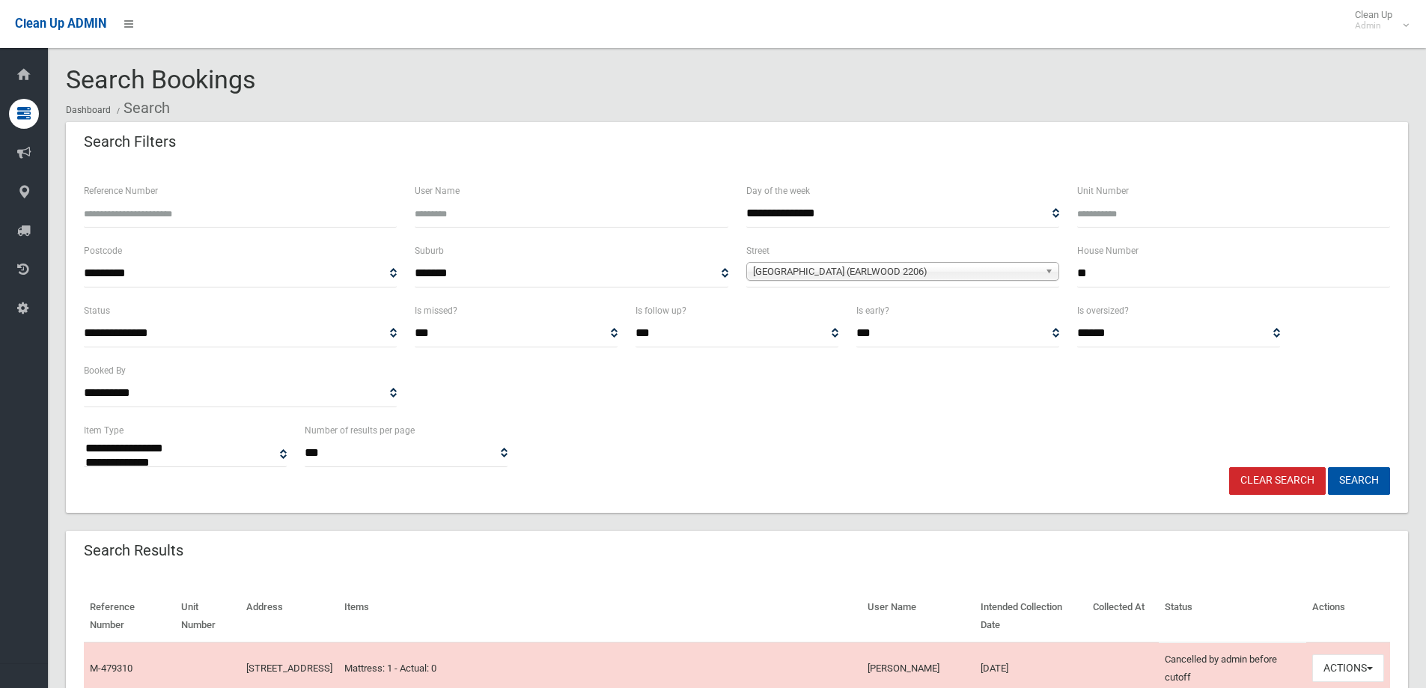
select select
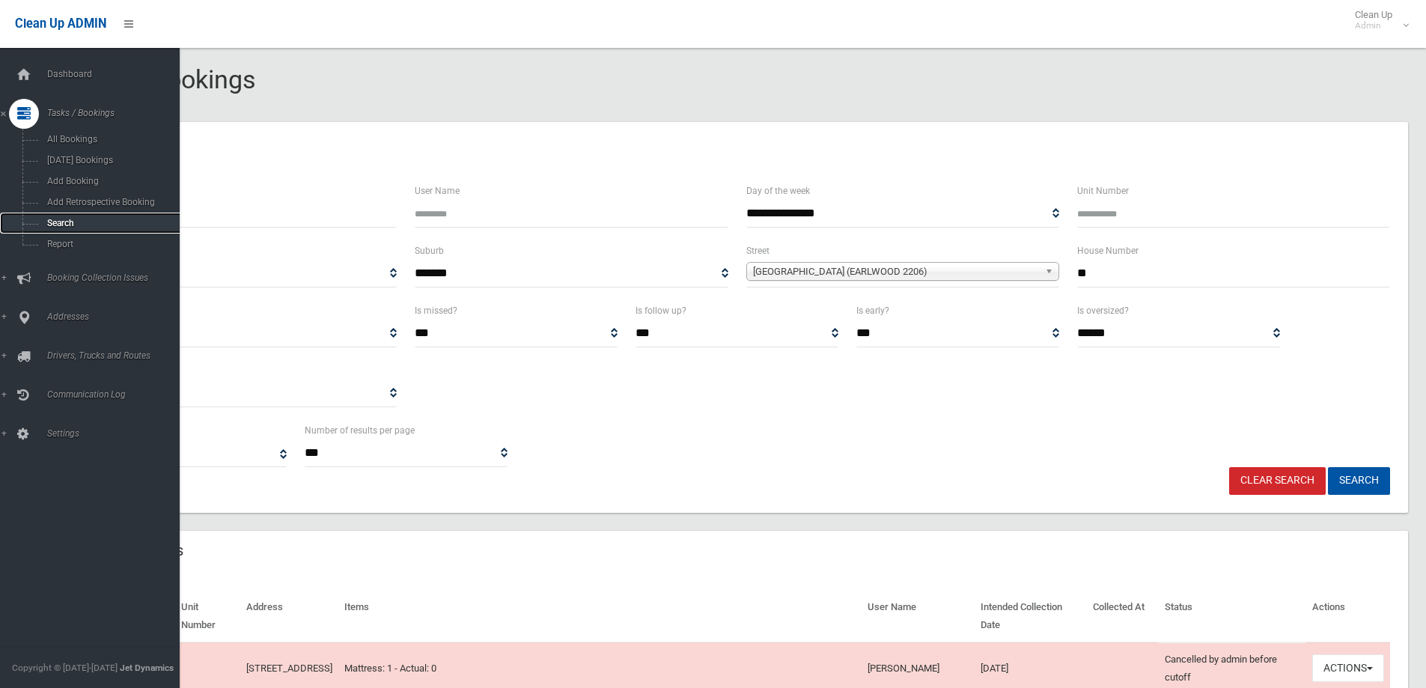
click at [40, 217] on link "Search" at bounding box center [95, 223] width 191 height 21
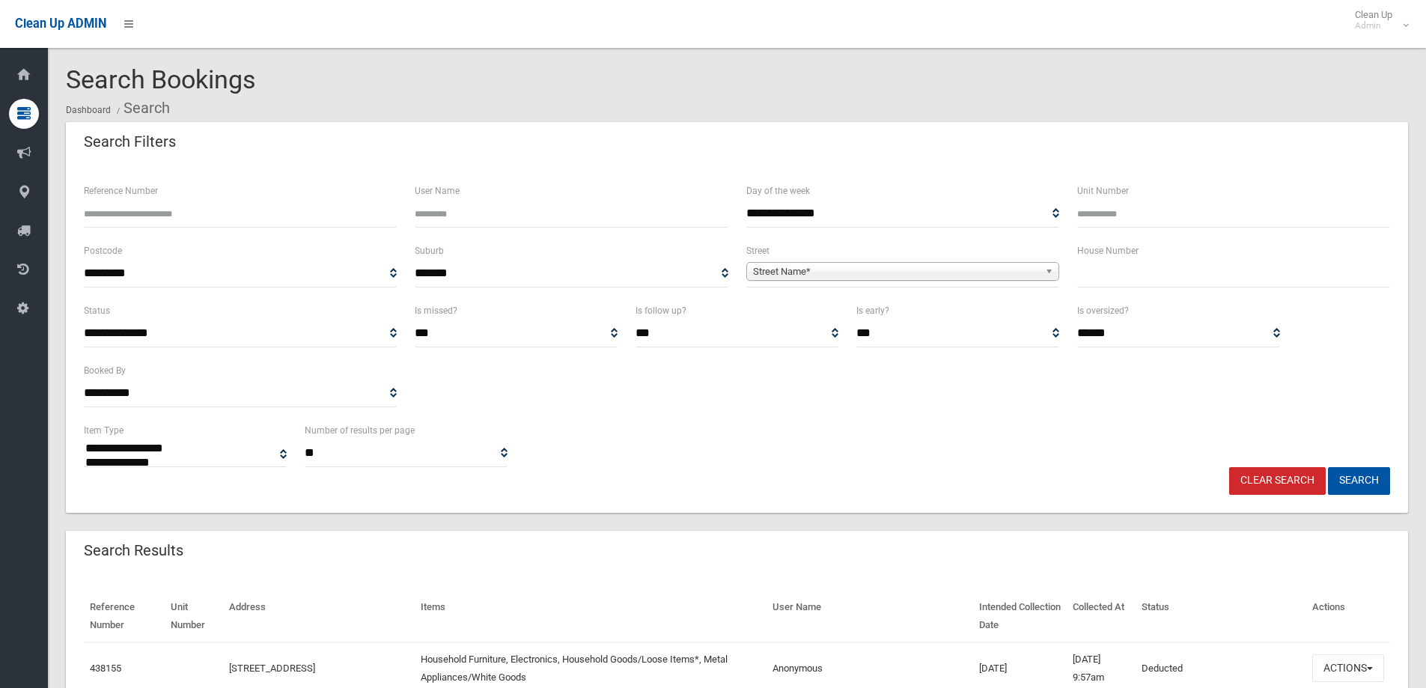
select select
click at [950, 263] on span "Street Name*" at bounding box center [896, 272] width 286 height 18
type input "****"
click at [948, 317] on li "Abel Street (GREENACRE 2190)" at bounding box center [902, 313] width 305 height 19
click at [1096, 278] on input "text" at bounding box center [1233, 274] width 313 height 28
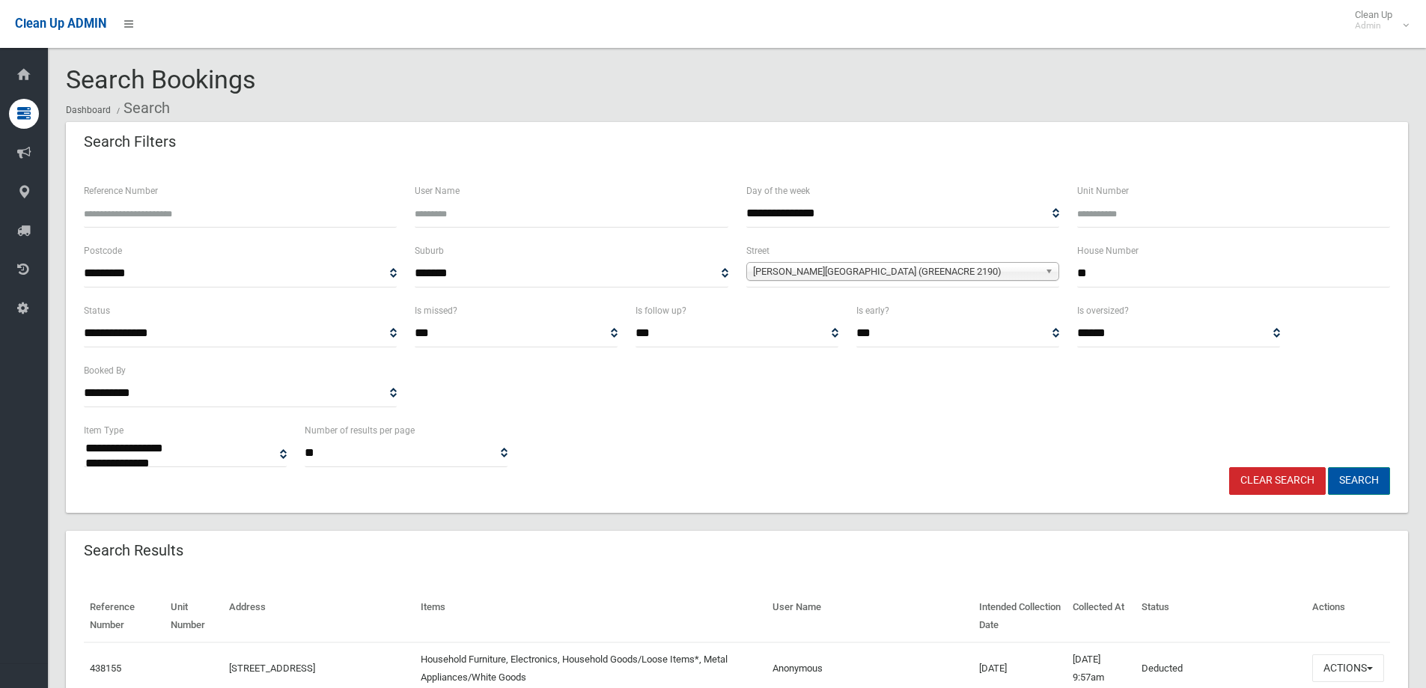
type input "**"
click at [1363, 476] on button "Search" at bounding box center [1359, 481] width 62 height 28
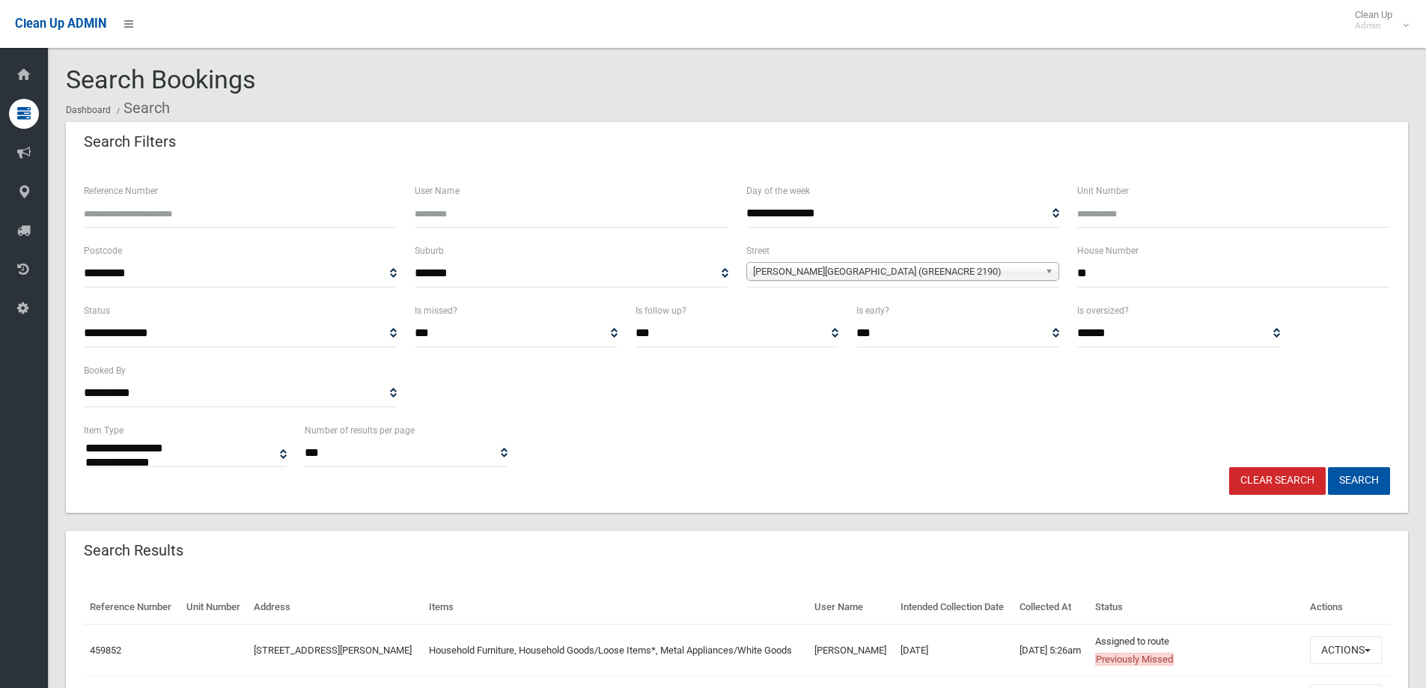
select select
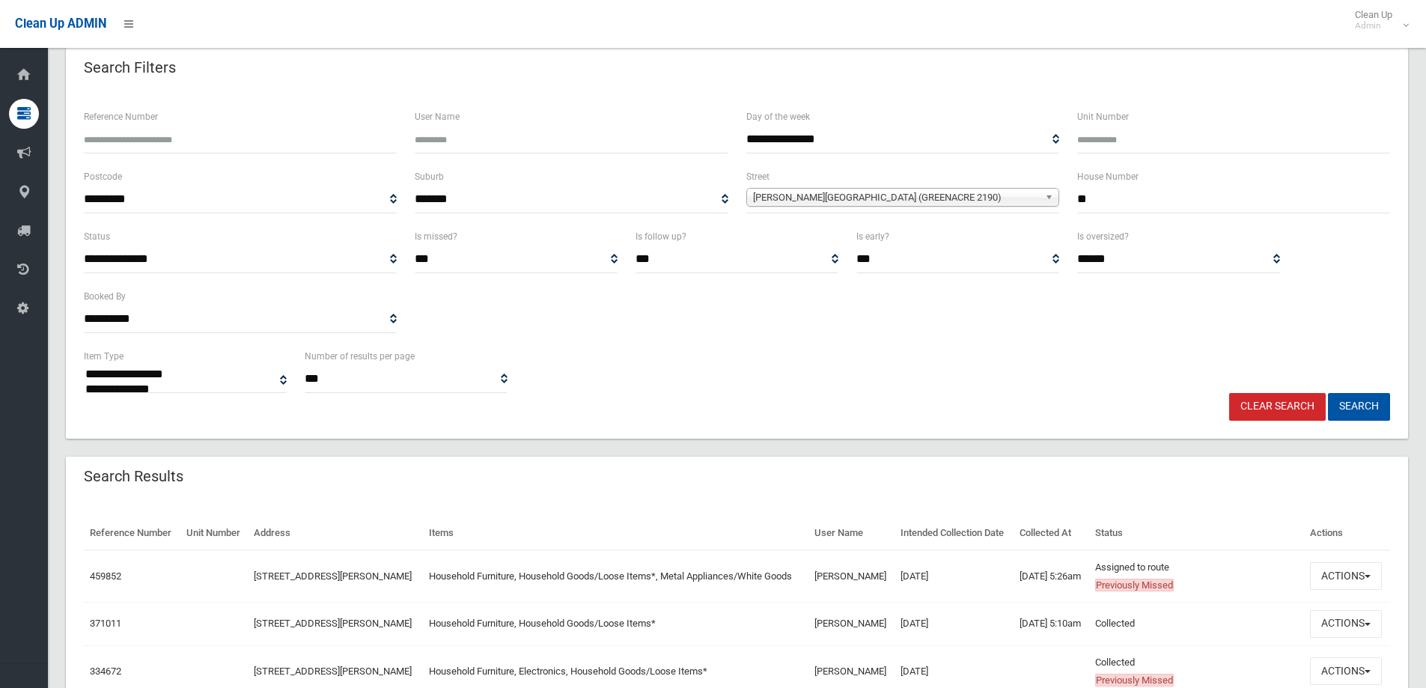
scroll to position [75, 0]
click at [1339, 581] on button "Actions" at bounding box center [1346, 575] width 72 height 28
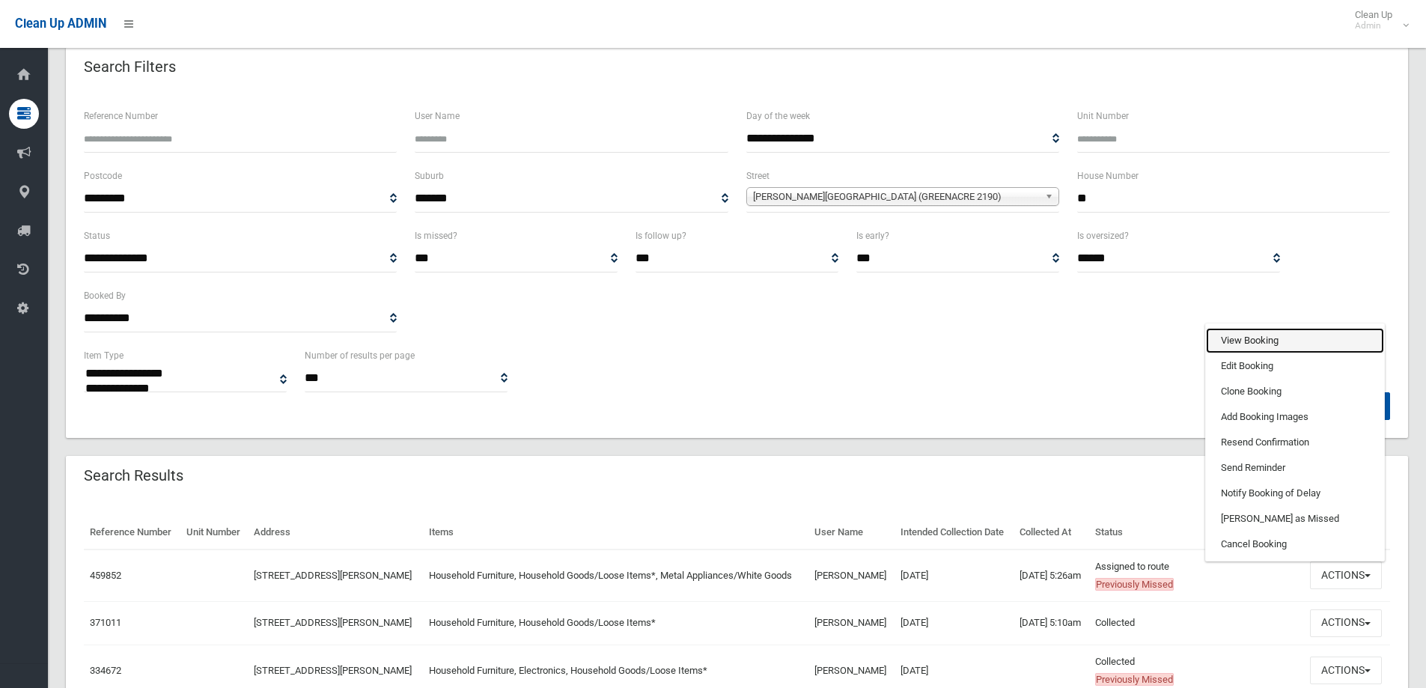
click at [1299, 353] on link "View Booking" at bounding box center [1295, 340] width 178 height 25
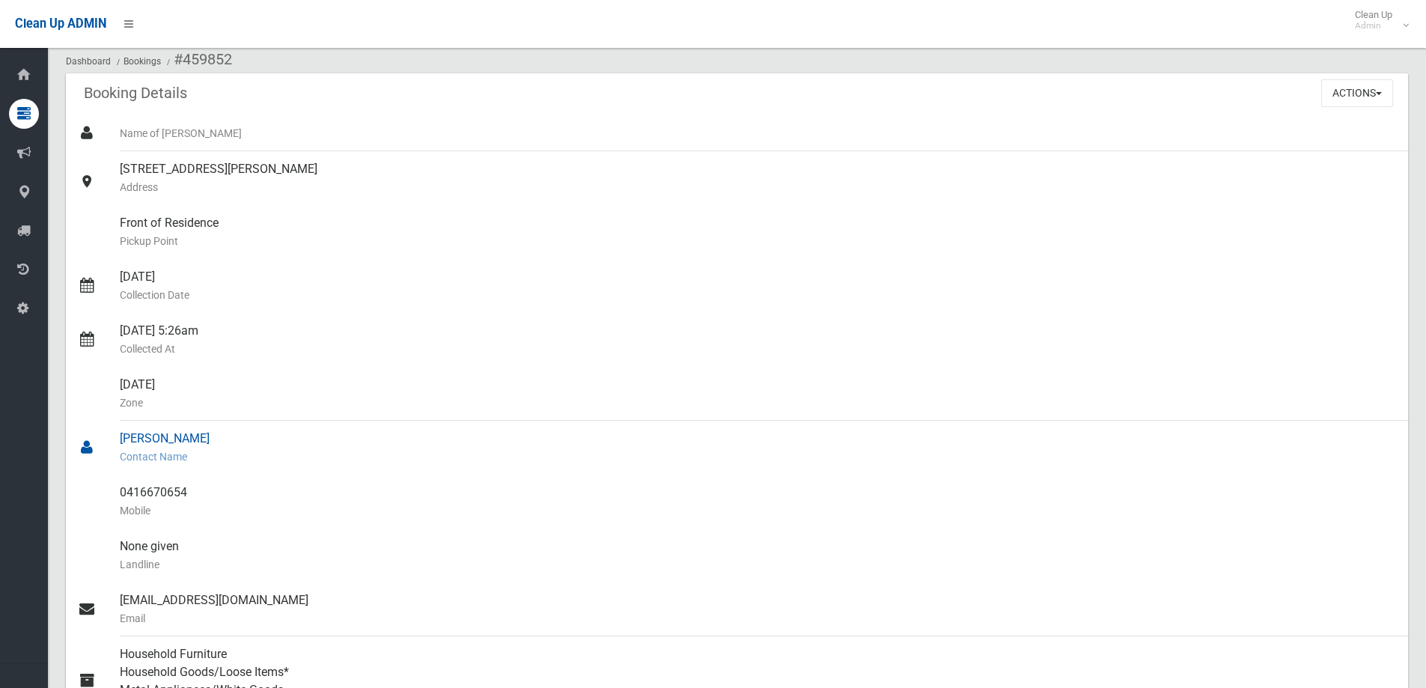
scroll to position [299, 0]
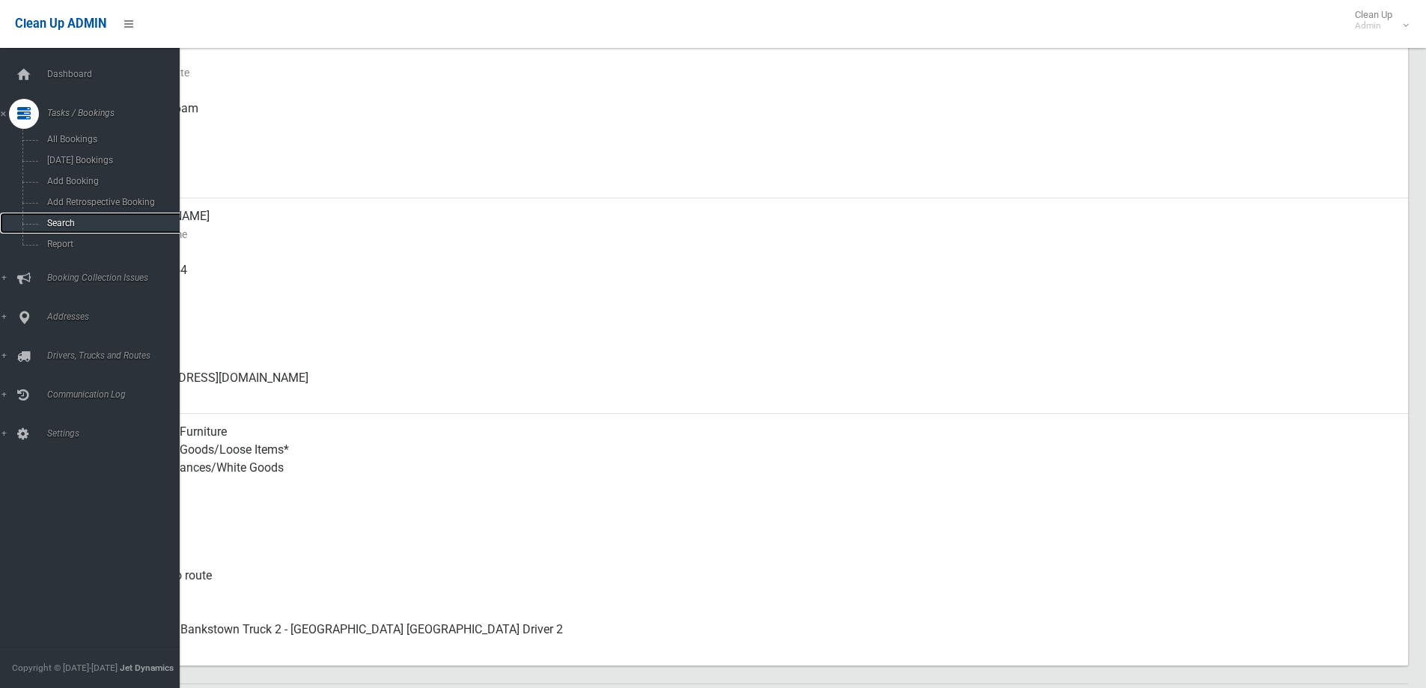
click at [65, 216] on link "Search" at bounding box center [95, 223] width 191 height 21
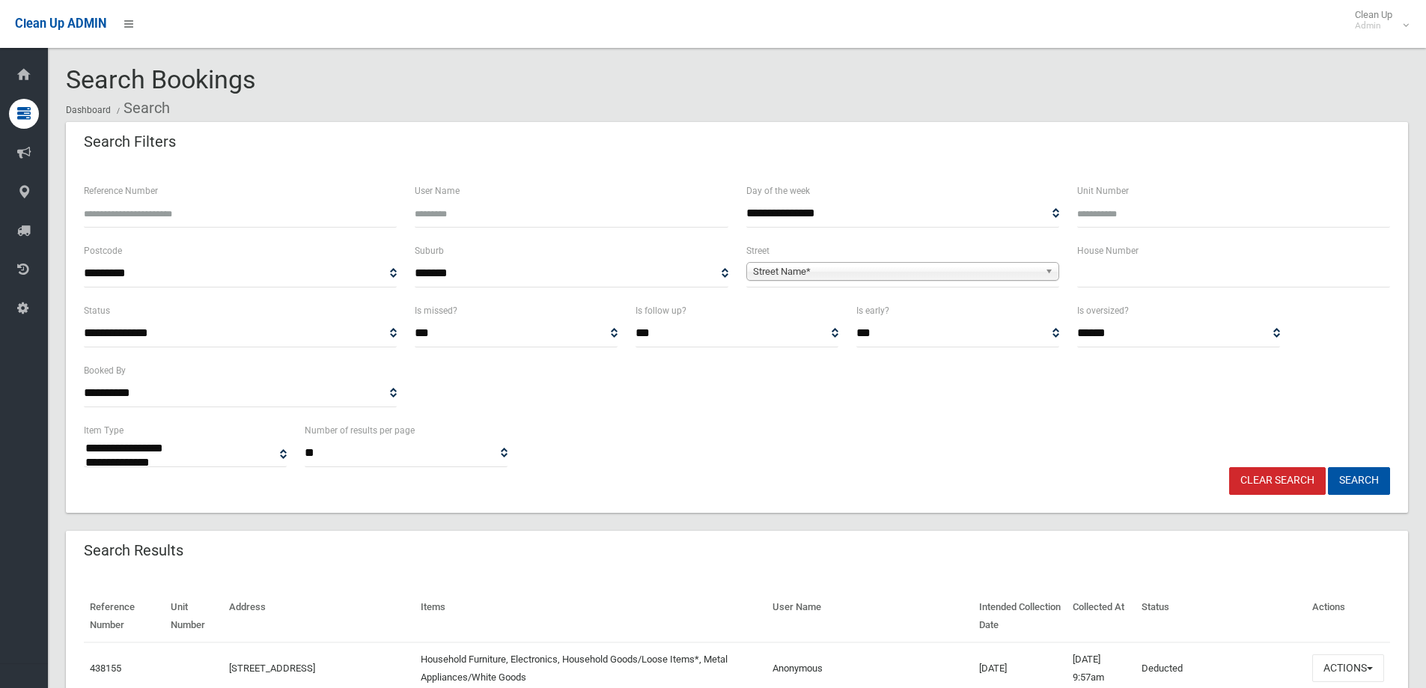
select select
click at [321, 219] on input "Reference Number" at bounding box center [240, 214] width 313 height 28
type input "******"
click at [1328, 467] on button "Search" at bounding box center [1359, 481] width 62 height 28
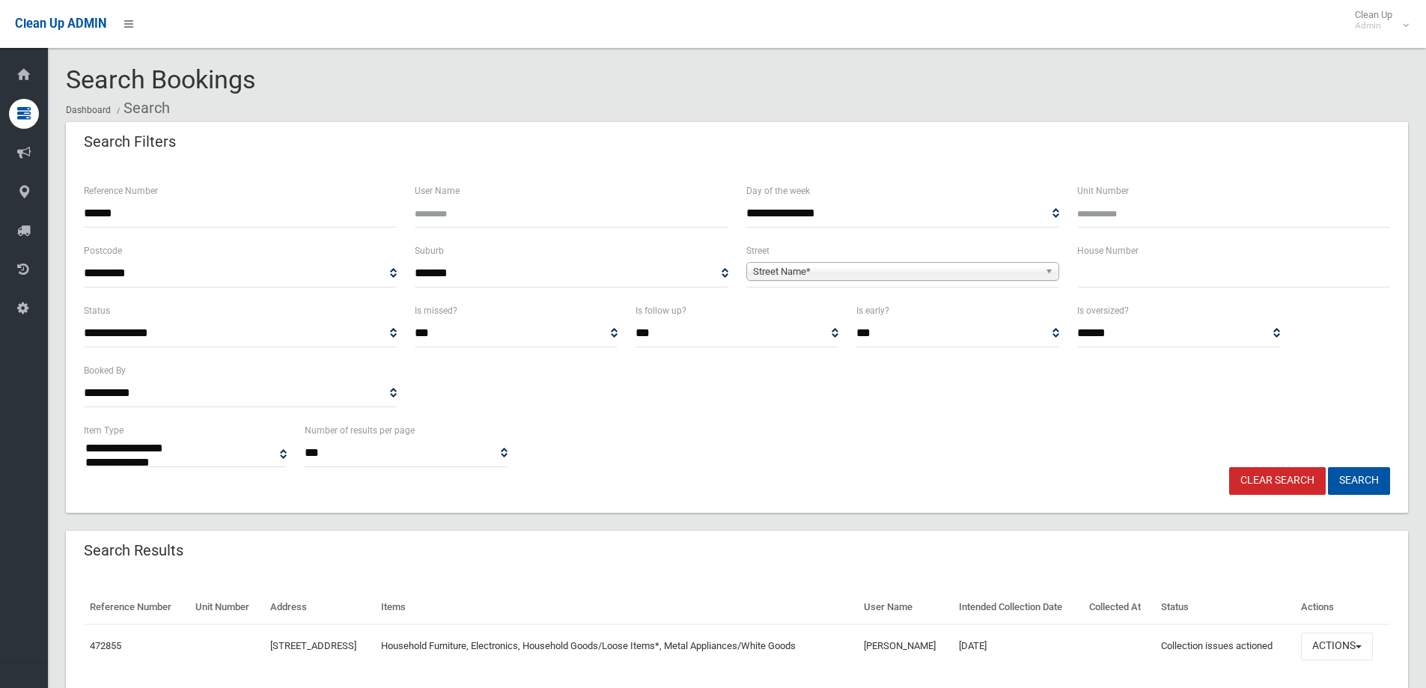
select select
click at [1328, 635] on button "Actions" at bounding box center [1337, 646] width 72 height 28
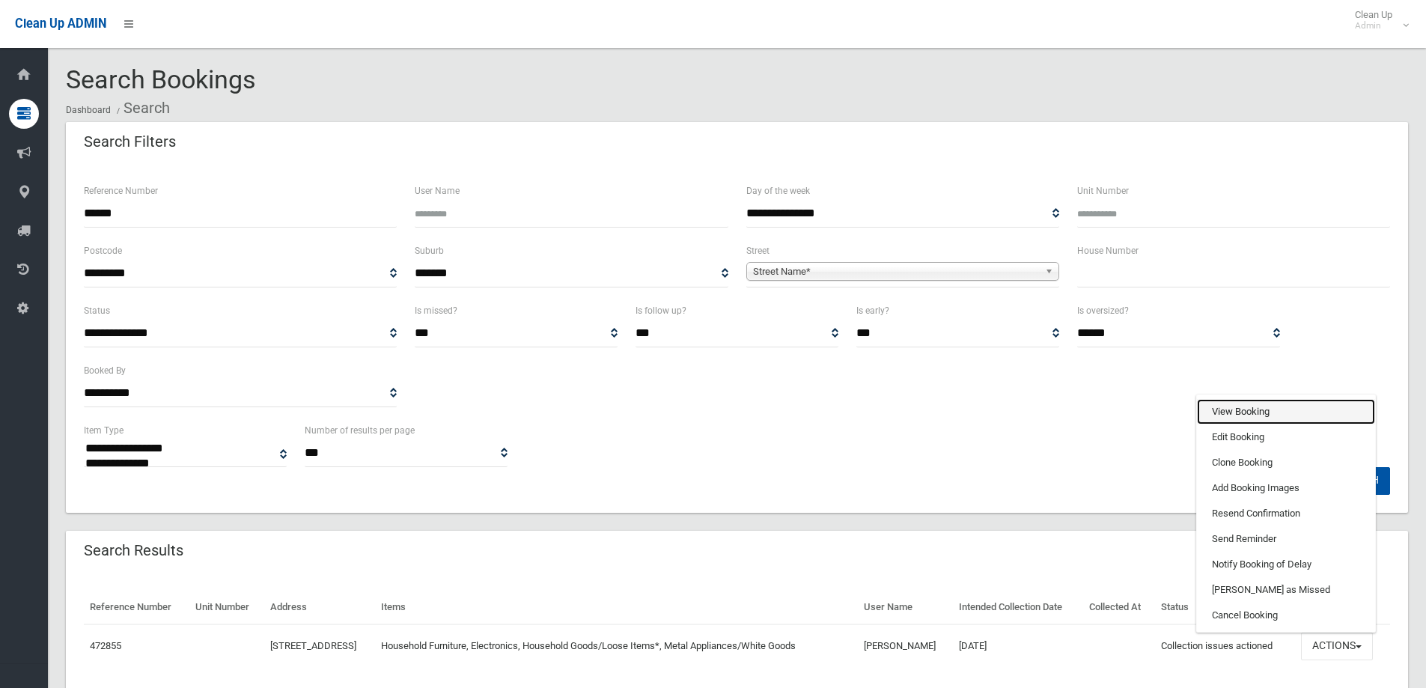
click at [1269, 416] on link "View Booking" at bounding box center [1286, 411] width 178 height 25
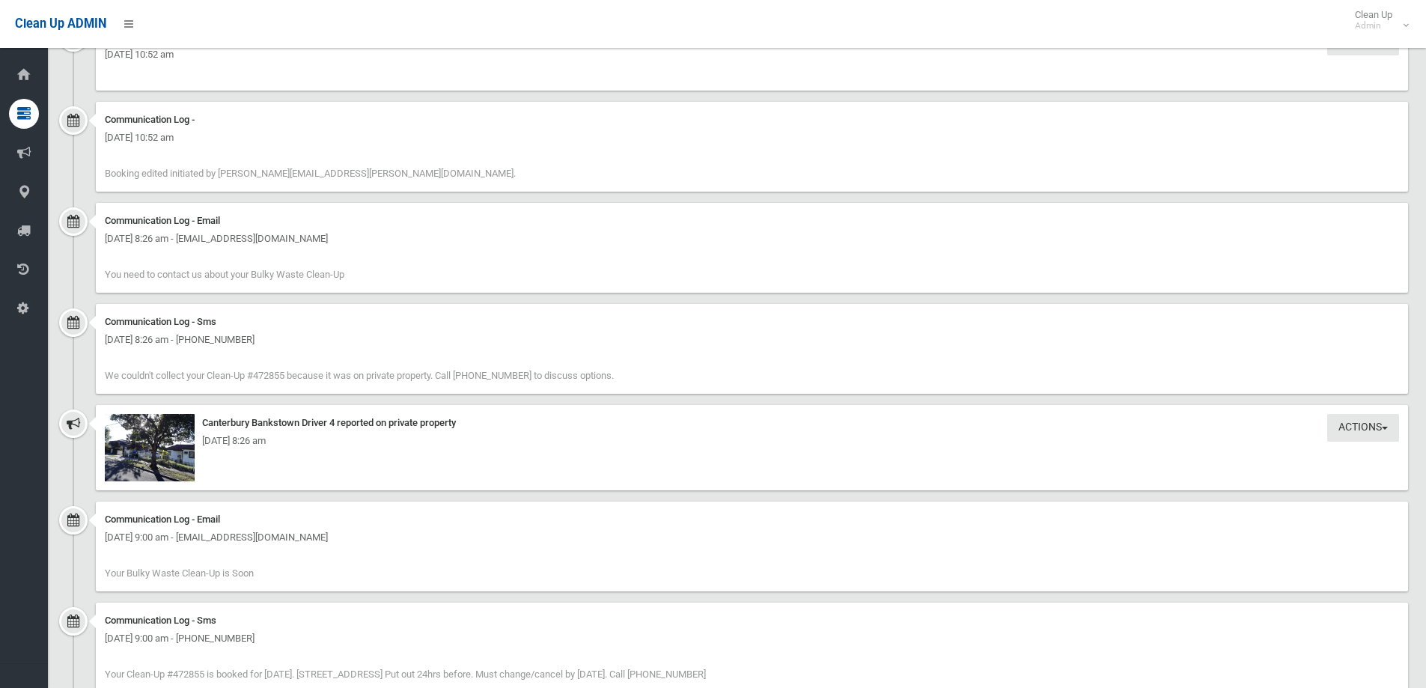
scroll to position [1347, 0]
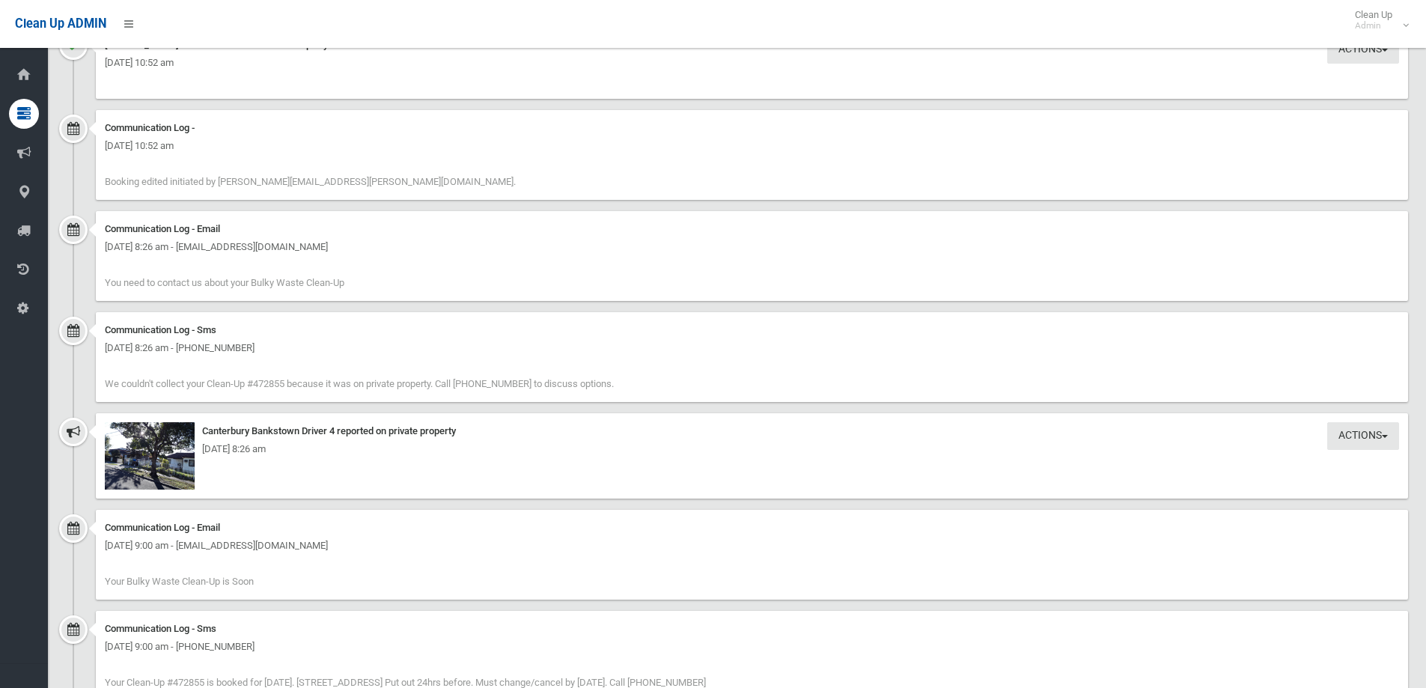
drag, startPoint x: 340, startPoint y: 439, endPoint x: 489, endPoint y: 434, distance: 148.2
click at [493, 435] on div "Canterbury Bankstown Driver 4 reported on private property" at bounding box center [752, 431] width 1294 height 18
click at [466, 434] on div "Canterbury Bankstown Driver 4 reported on private property" at bounding box center [752, 431] width 1294 height 18
click at [168, 454] on div "Monday 18th August 2025 - 8:26 am" at bounding box center [752, 449] width 1294 height 18
click at [165, 460] on img at bounding box center [150, 455] width 90 height 67
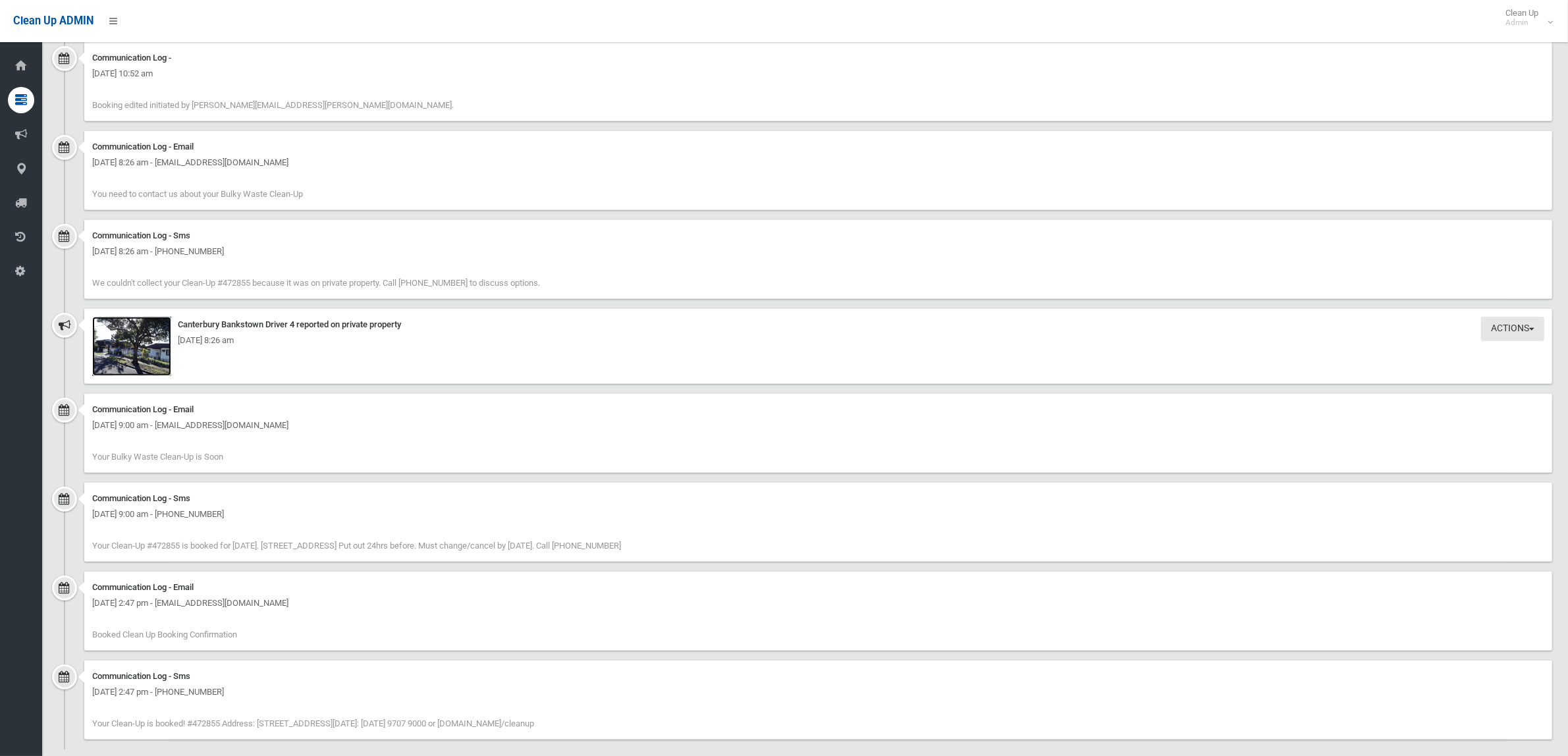
scroll to position [1250, 0]
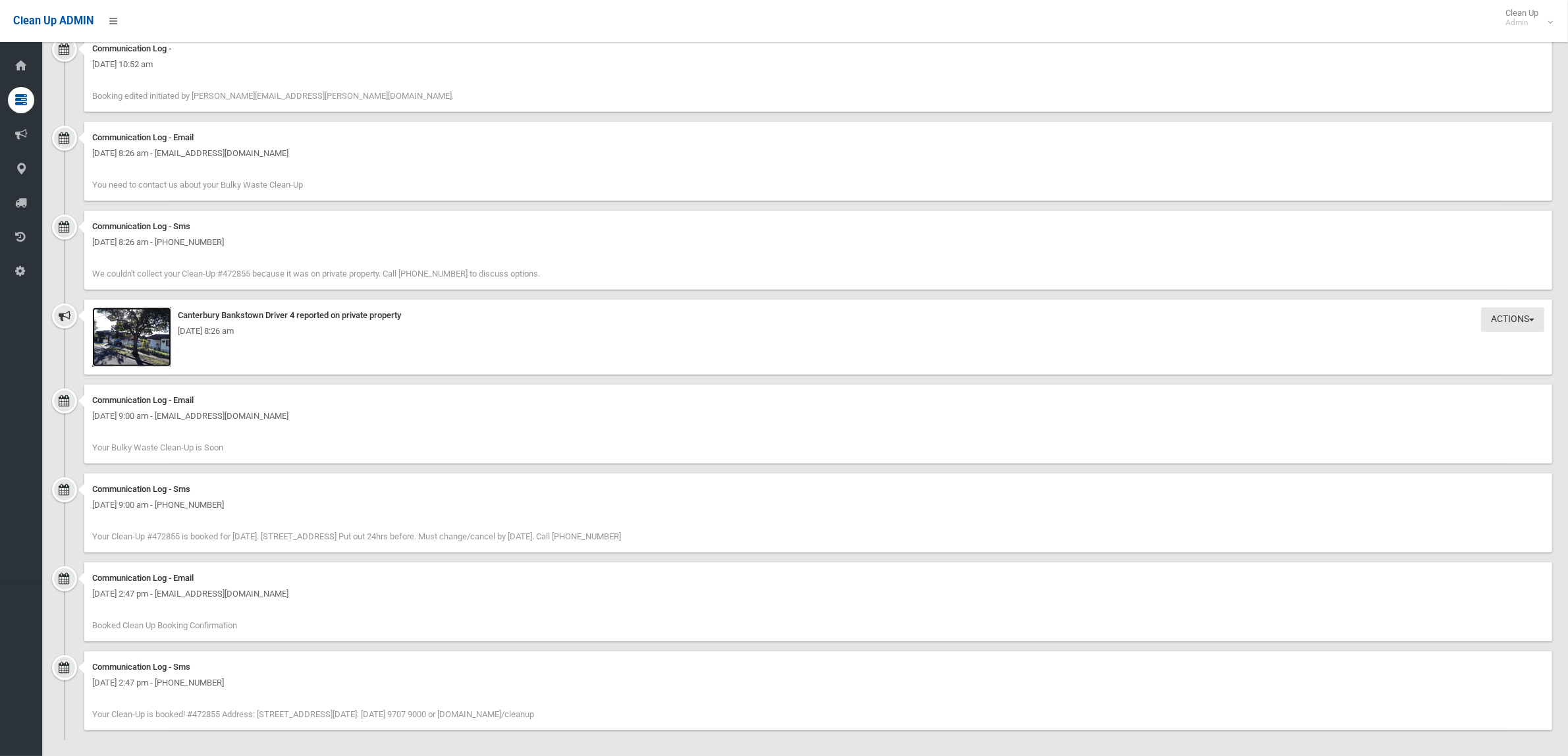
click at [130, 344] on img at bounding box center [132, 336] width 79 height 59
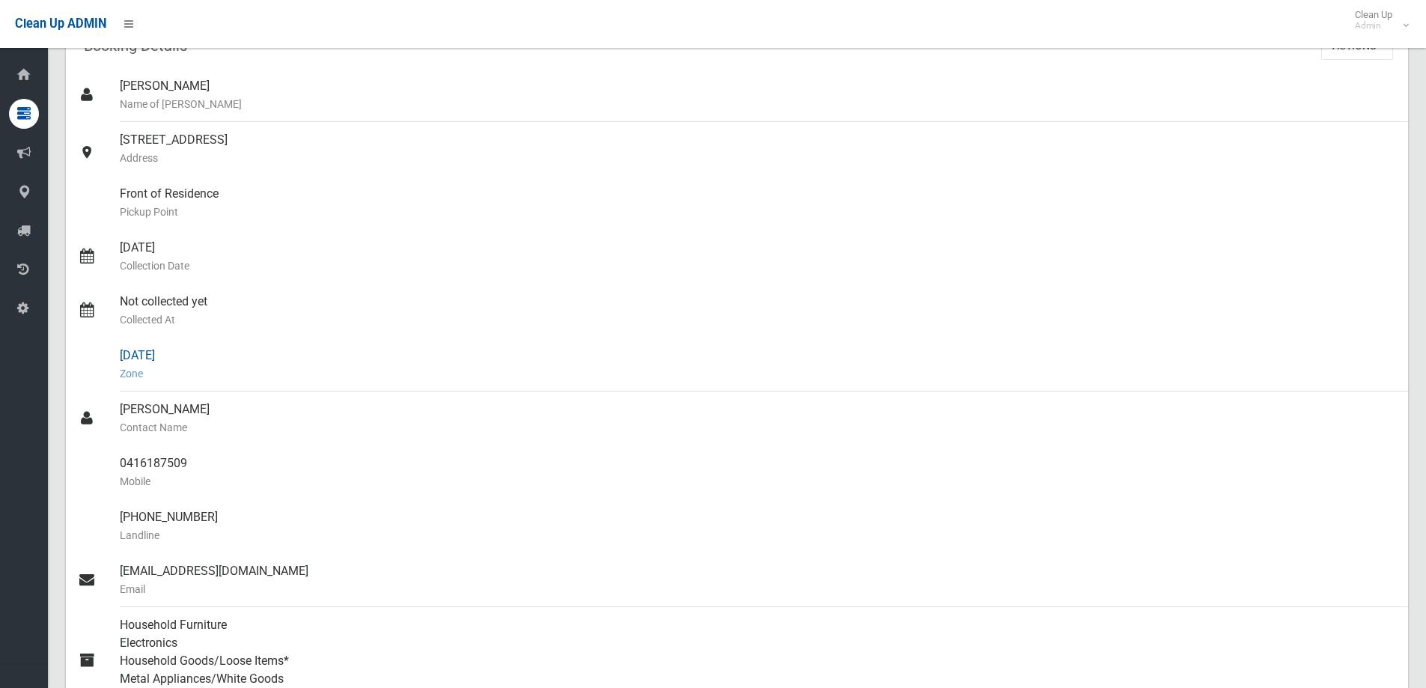
scroll to position [0, 0]
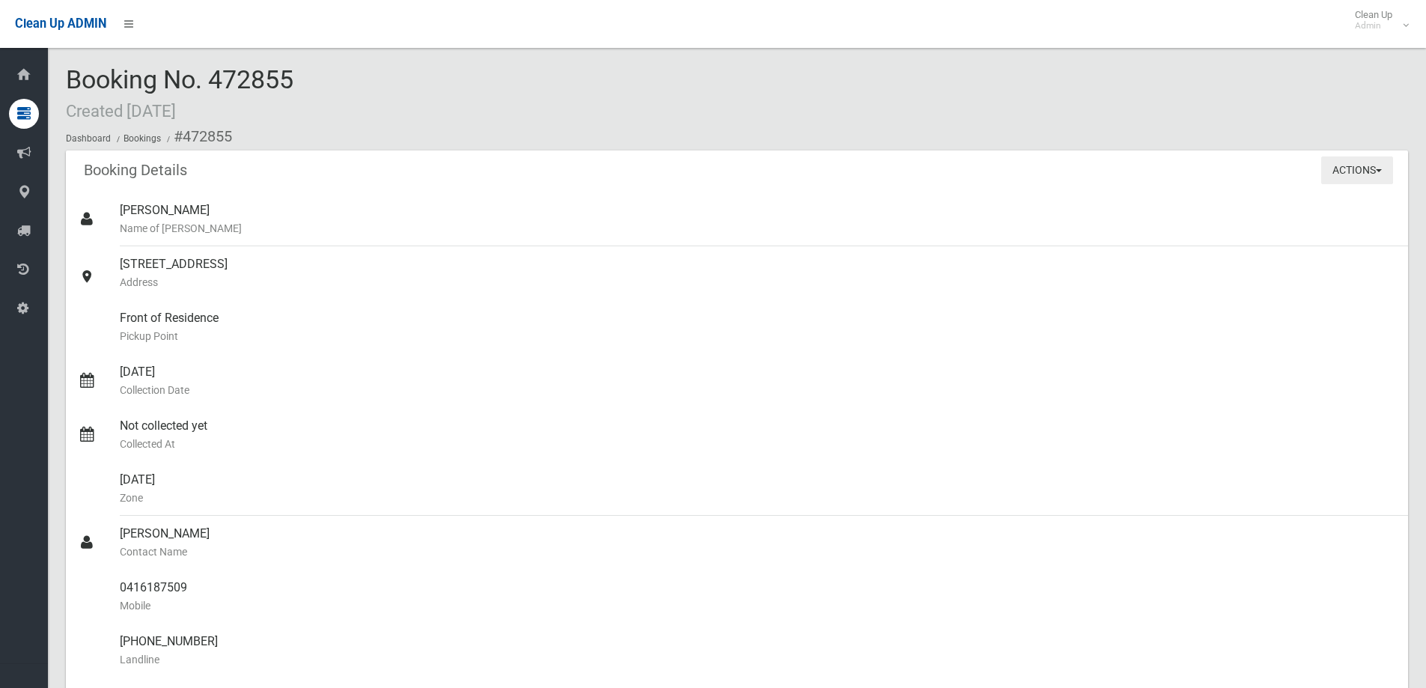
click at [1357, 171] on button "Actions" at bounding box center [1357, 170] width 72 height 28
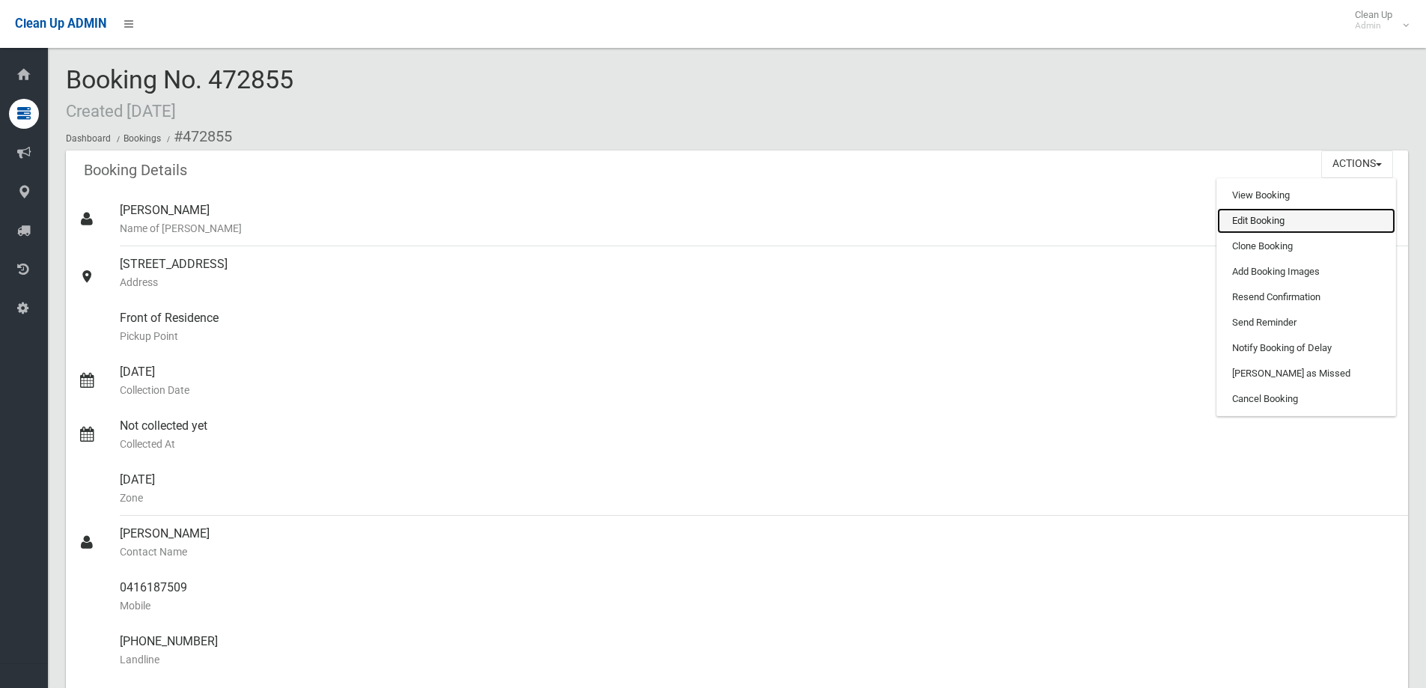
click at [1313, 220] on link "Edit Booking" at bounding box center [1306, 220] width 178 height 25
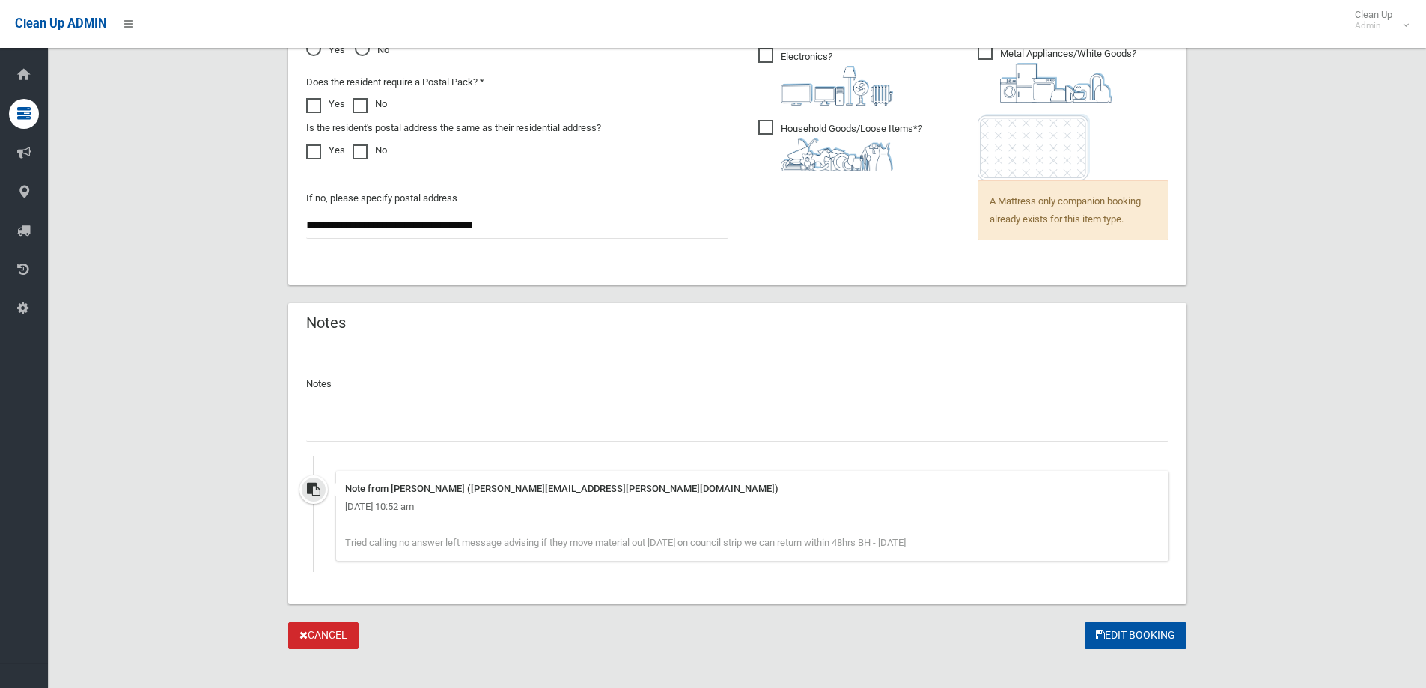
scroll to position [1165, 0]
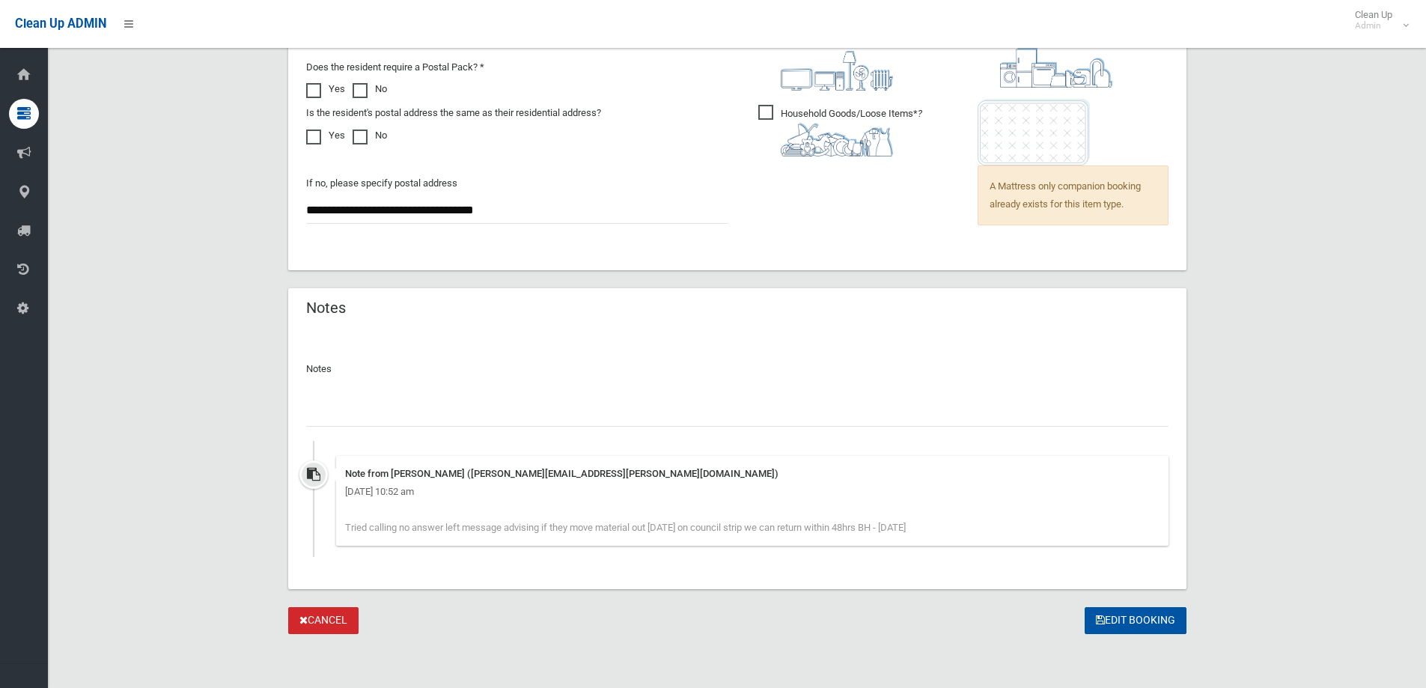
click at [633, 427] on div "Notes Note from Belinda Harper (Belinda.harper@cbcity.nsw.gov.au) Monday 18th A…" at bounding box center [737, 452] width 862 height 209
click at [638, 421] on input "text" at bounding box center [737, 413] width 862 height 28
click at [422, 412] on input "**********" at bounding box center [737, 413] width 862 height 28
click at [555, 421] on input "**********" at bounding box center [737, 413] width 862 height 28
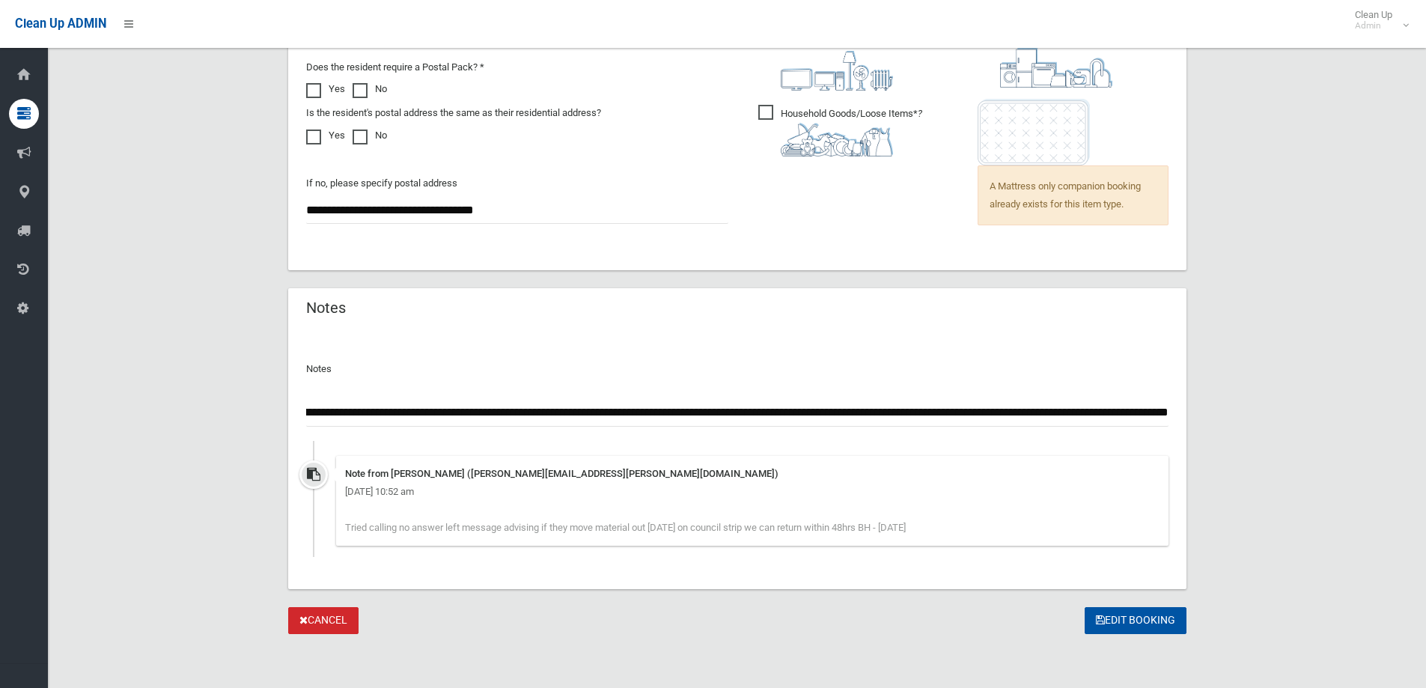
scroll to position [0, 229]
drag, startPoint x: 1007, startPoint y: 411, endPoint x: 1301, endPoint y: 392, distance: 294.7
click at [1176, 409] on div "**********" at bounding box center [737, 459] width 898 height 259
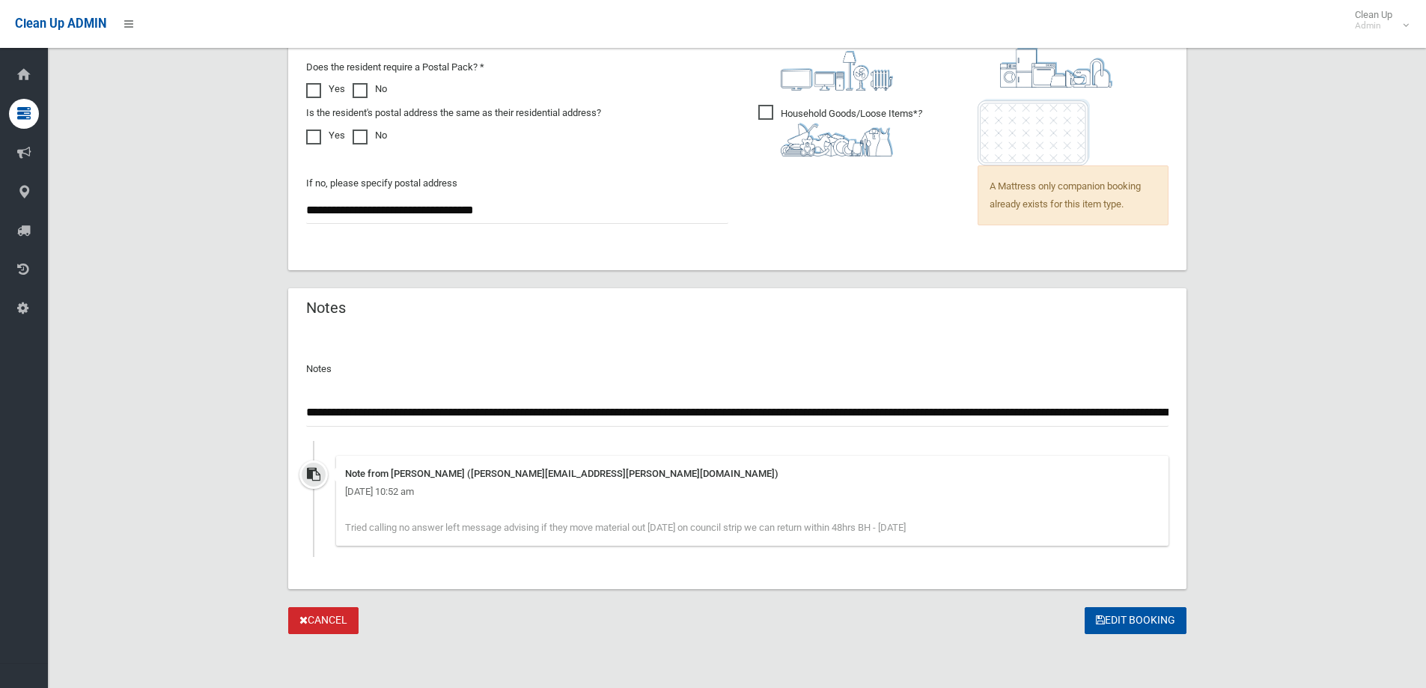
click at [1154, 415] on input "**********" at bounding box center [737, 413] width 862 height 28
type input "**********"
click at [1122, 617] on button "Edit Booking" at bounding box center [1135, 621] width 102 height 28
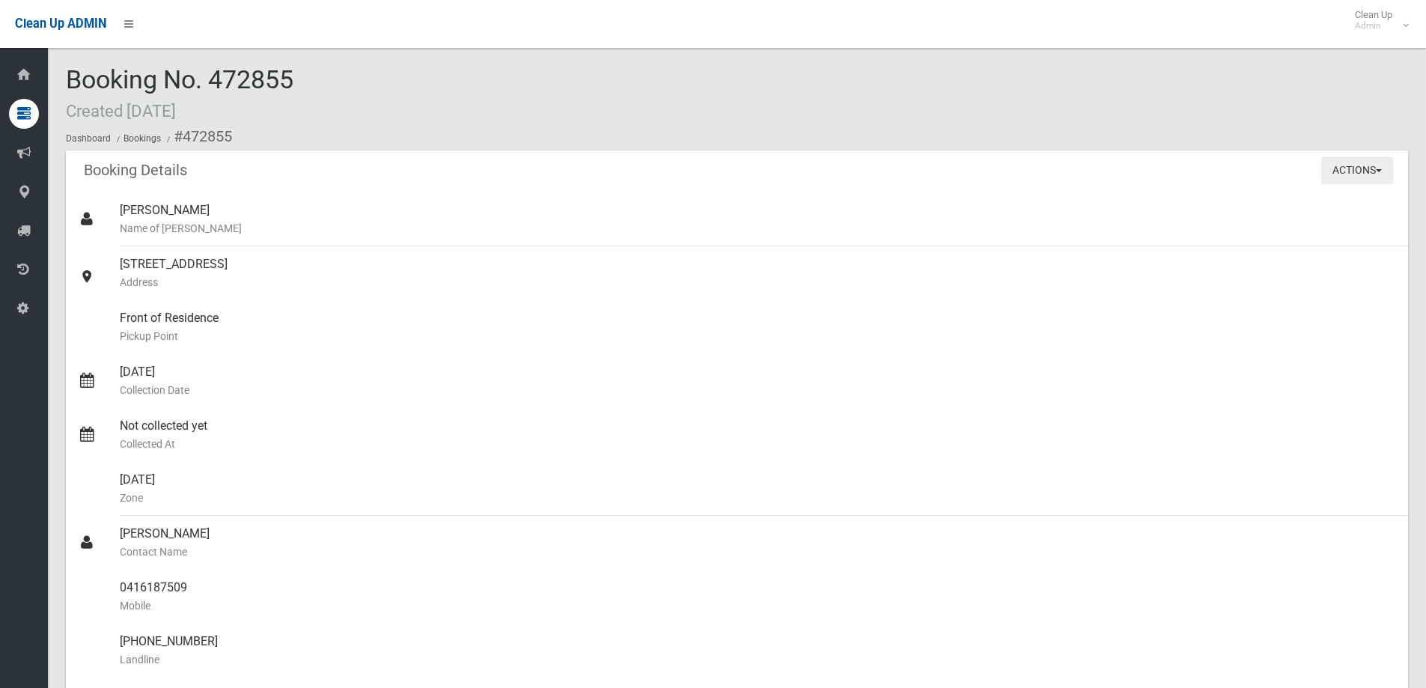
click at [1341, 171] on button "Actions" at bounding box center [1357, 170] width 72 height 28
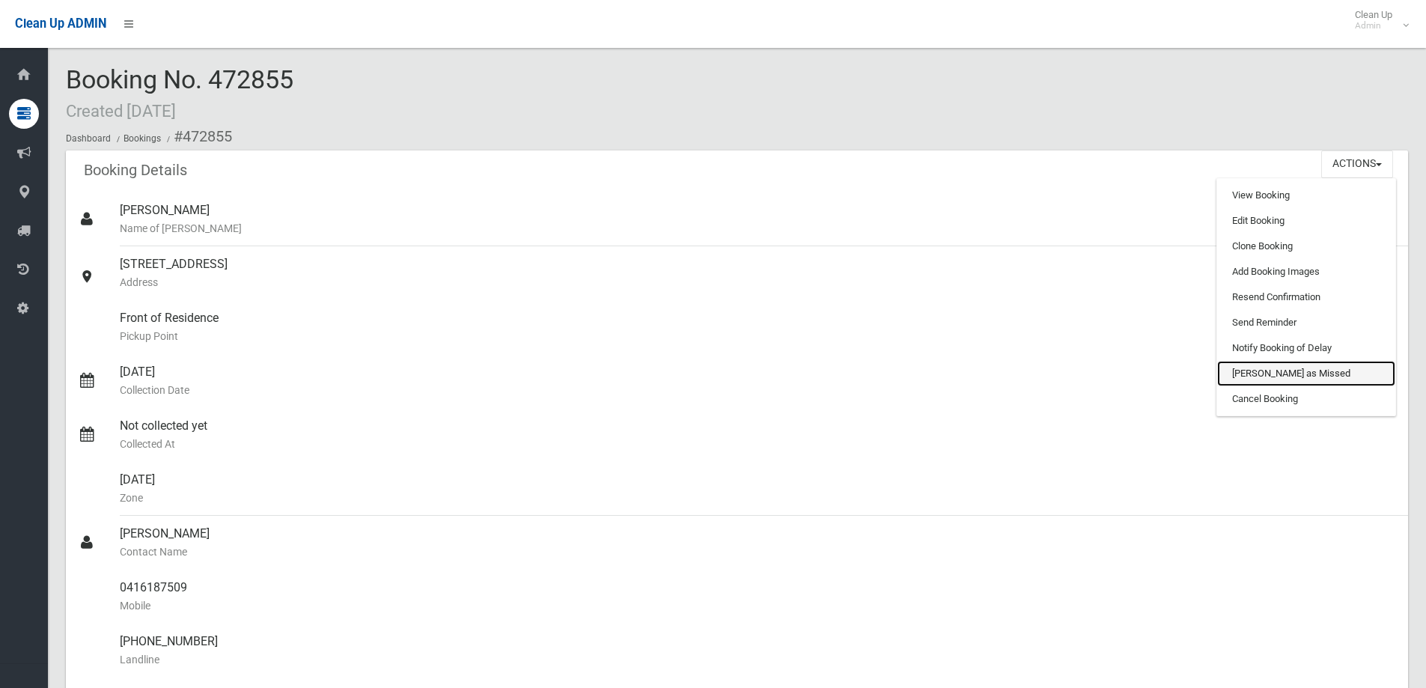
click at [1332, 374] on link "[PERSON_NAME] as Missed" at bounding box center [1306, 373] width 178 height 25
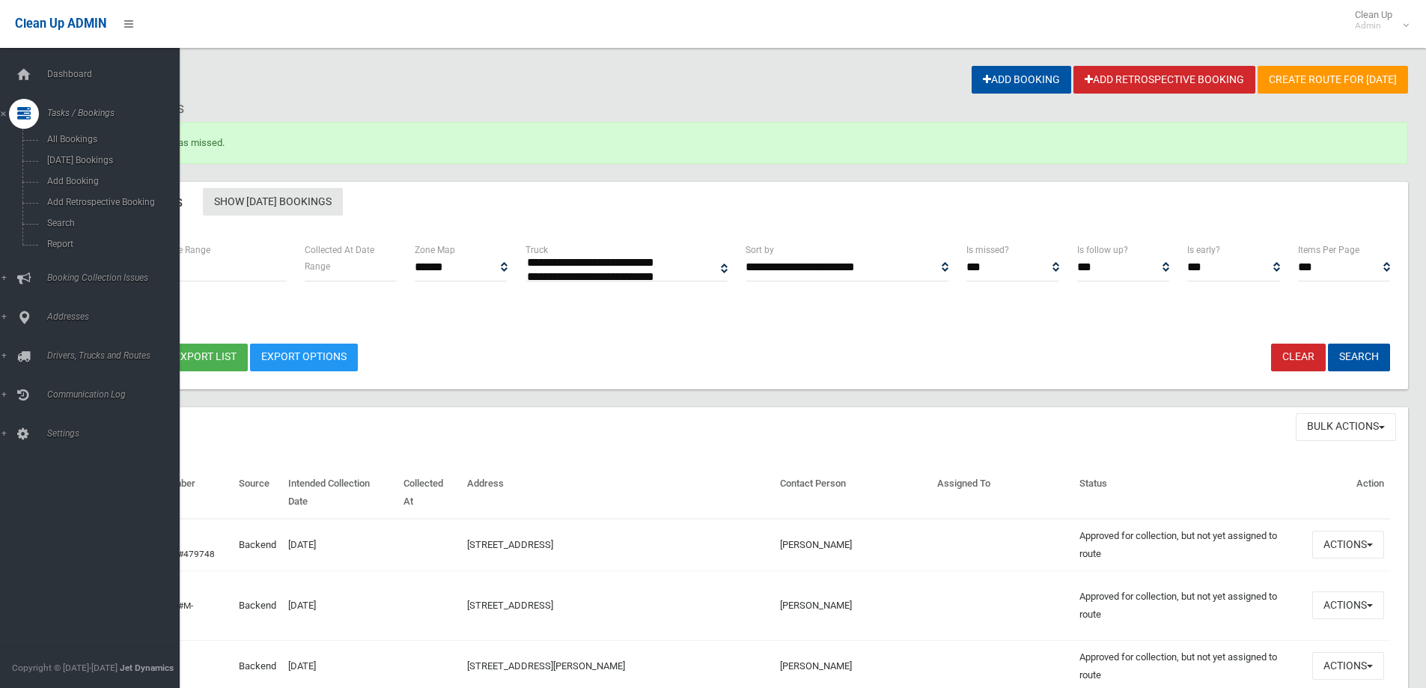
select select
